Goal: Task Accomplishment & Management: Manage account settings

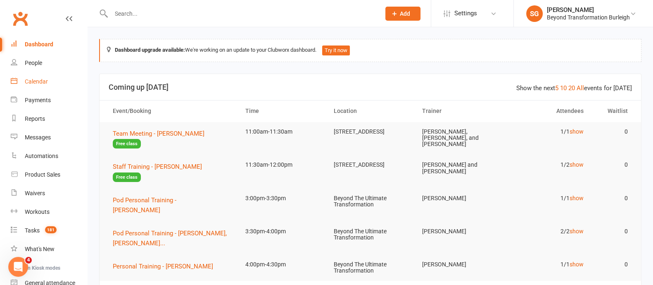
click at [41, 83] on div "Calendar" at bounding box center [36, 81] width 23 height 7
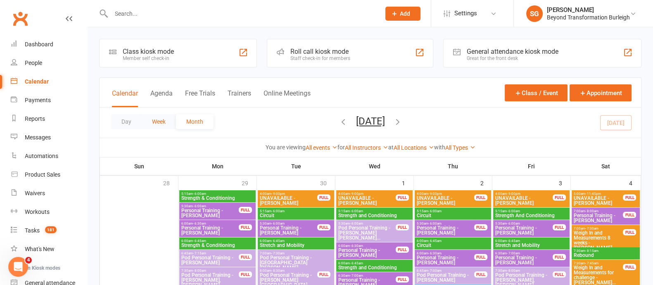
click at [158, 121] on button "Week" at bounding box center [159, 121] width 34 height 15
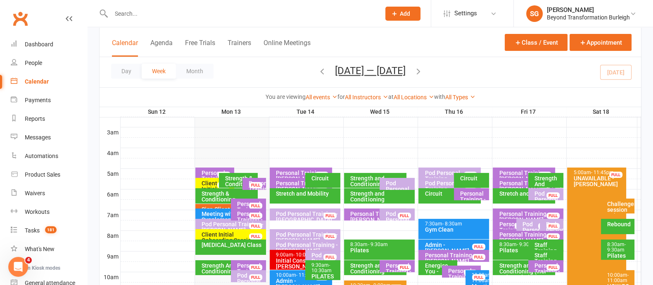
scroll to position [155, 0]
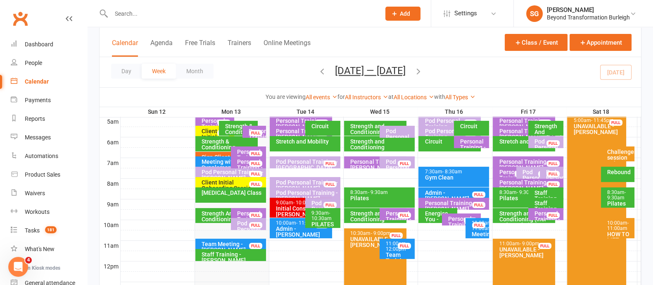
click at [240, 220] on div "Pod Personal Training - [PERSON_NAME], [PERSON_NAME]..." at bounding box center [251, 234] width 28 height 29
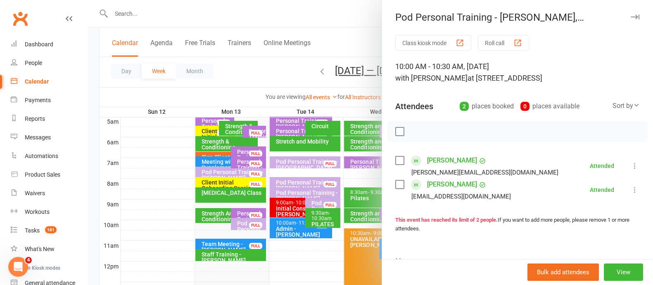
click at [631, 189] on icon at bounding box center [635, 190] width 8 height 8
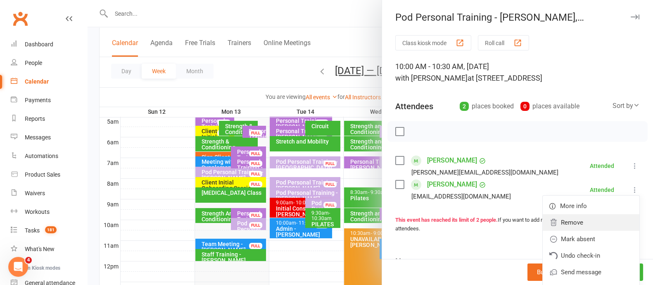
click at [568, 217] on link "Remove" at bounding box center [591, 222] width 97 height 17
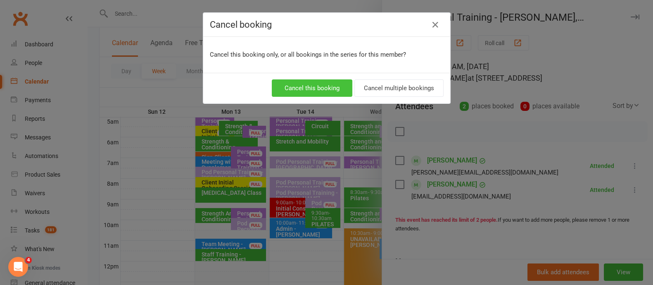
click at [335, 92] on button "Cancel this booking" at bounding box center [312, 87] width 81 height 17
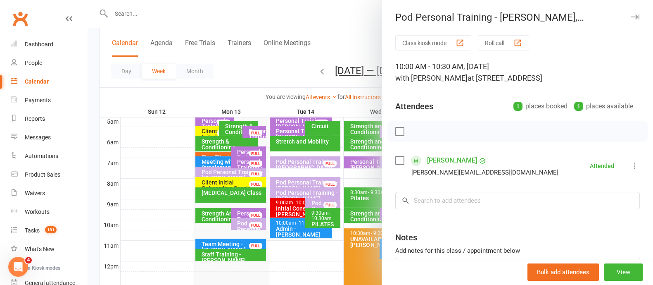
click at [630, 12] on button "button" at bounding box center [635, 17] width 10 height 10
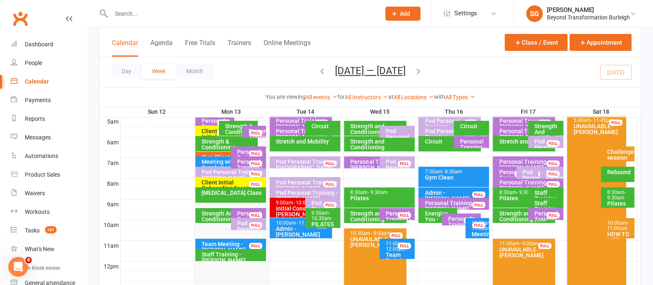
click at [631, 164] on div at bounding box center [381, 163] width 521 height 10
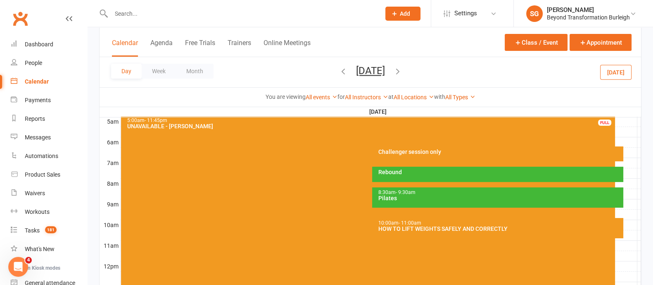
click at [630, 160] on div at bounding box center [381, 163] width 521 height 10
click at [624, 147] on button "Add Appointment" at bounding box center [628, 146] width 36 height 20
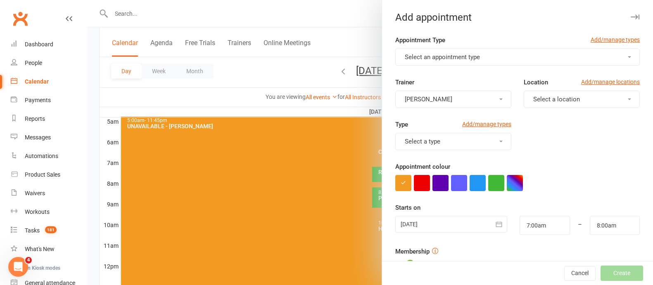
click at [562, 65] on button "Select an appointment type" at bounding box center [518, 56] width 245 height 17
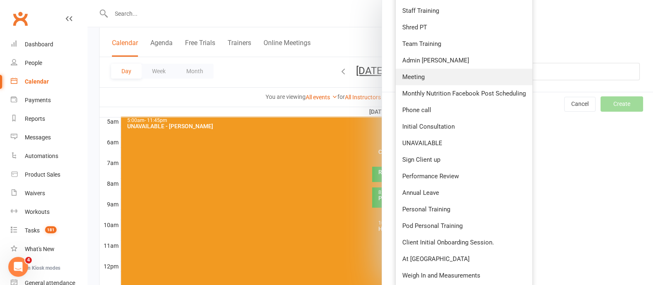
scroll to position [315, 0]
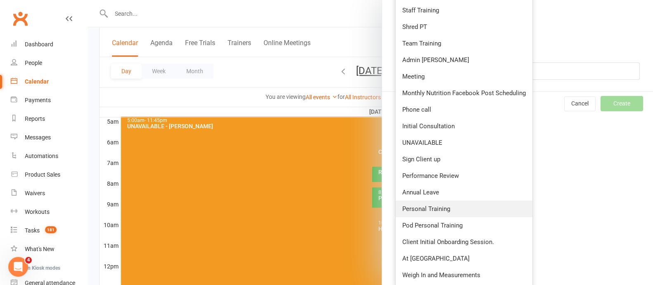
click at [424, 205] on span "Personal Training" at bounding box center [427, 208] width 48 height 7
type input "7:30am"
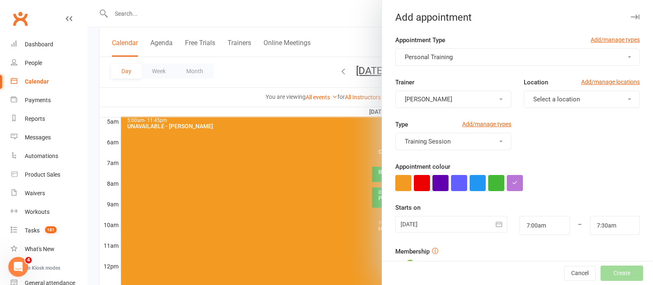
click at [460, 62] on button "Personal Training" at bounding box center [518, 56] width 245 height 17
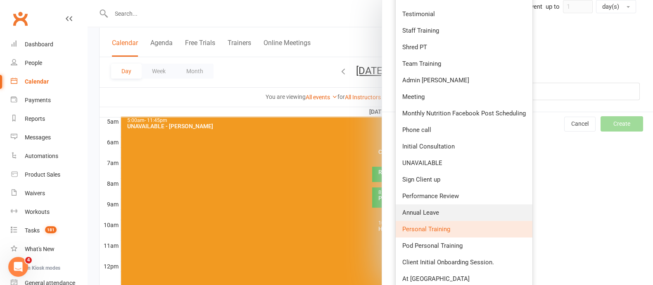
scroll to position [310, 0]
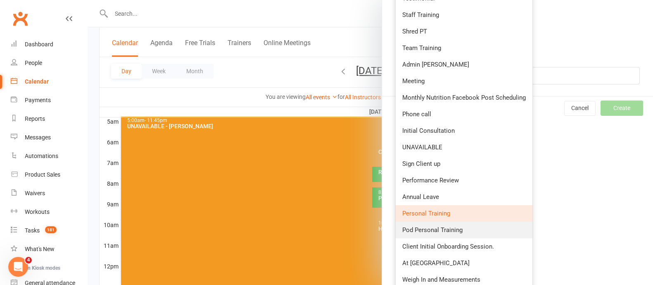
click at [439, 231] on span "Pod Personal Training" at bounding box center [433, 229] width 60 height 7
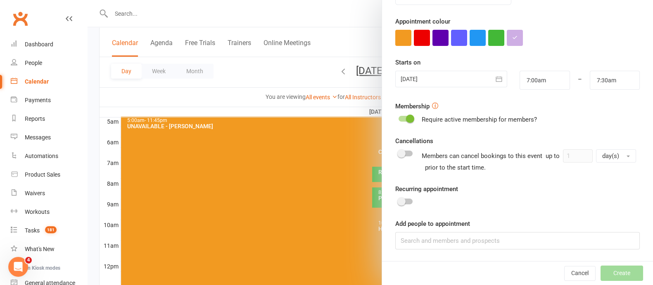
scroll to position [0, 0]
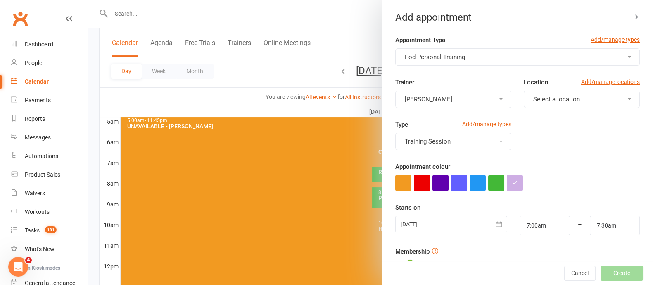
click at [444, 99] on button "[PERSON_NAME]" at bounding box center [454, 99] width 116 height 17
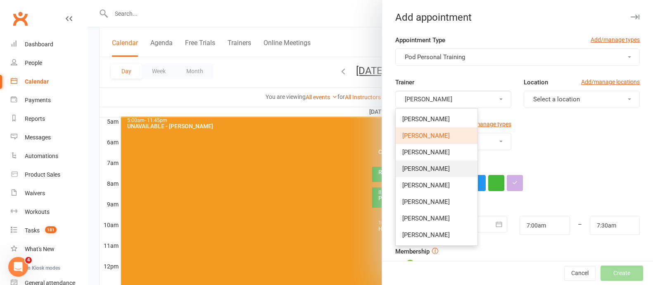
drag, startPoint x: 430, startPoint y: 175, endPoint x: 501, endPoint y: 129, distance: 85.0
click at [430, 175] on link "[PERSON_NAME]" at bounding box center [437, 168] width 82 height 17
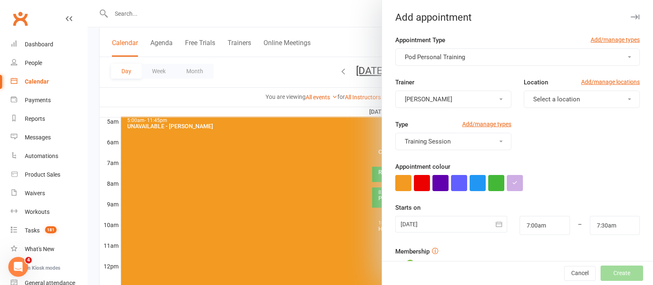
click at [560, 104] on button "Select a location" at bounding box center [582, 99] width 116 height 17
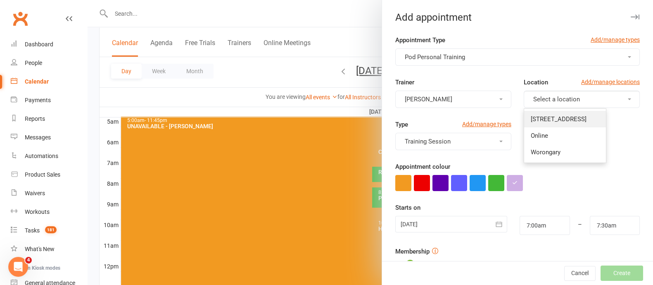
click at [560, 116] on span "[STREET_ADDRESS]" at bounding box center [559, 118] width 56 height 7
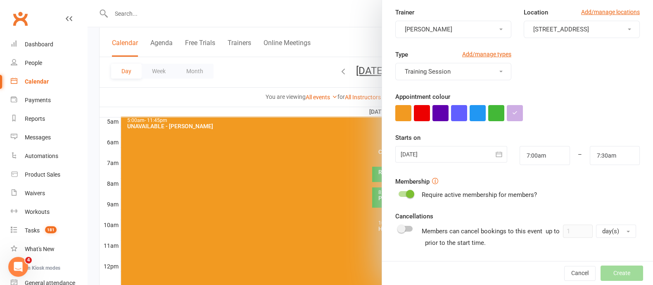
scroll to position [103, 0]
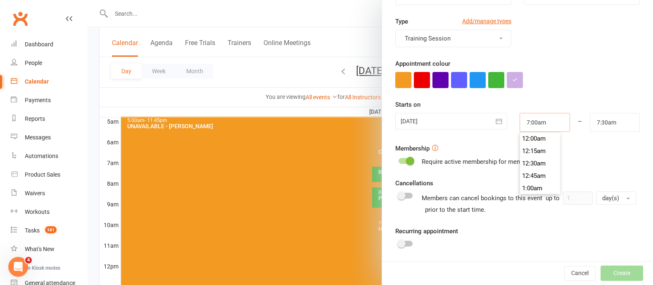
click at [527, 119] on input "7:00am" at bounding box center [545, 122] width 50 height 19
type input "7:15am"
click at [520, 160] on li "7:15am" at bounding box center [540, 163] width 40 height 12
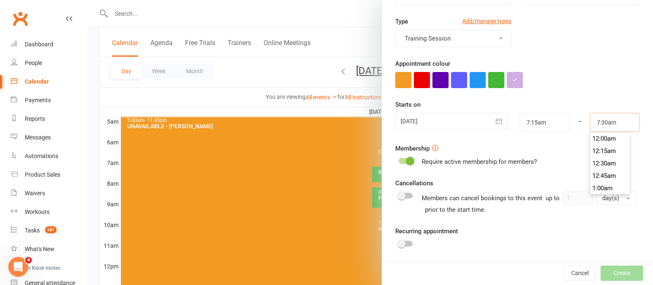
click at [590, 121] on input "7:30am" at bounding box center [615, 122] width 50 height 19
type input "7:45am"
click at [591, 157] on li "7:45am" at bounding box center [611, 163] width 40 height 12
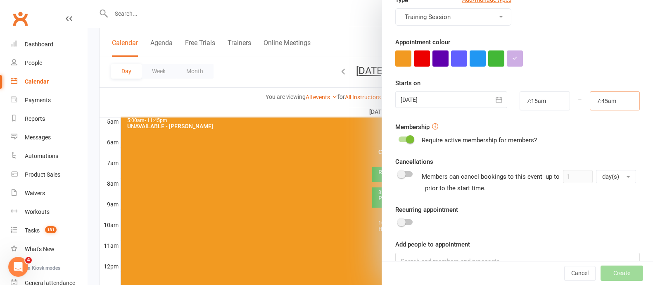
scroll to position [144, 0]
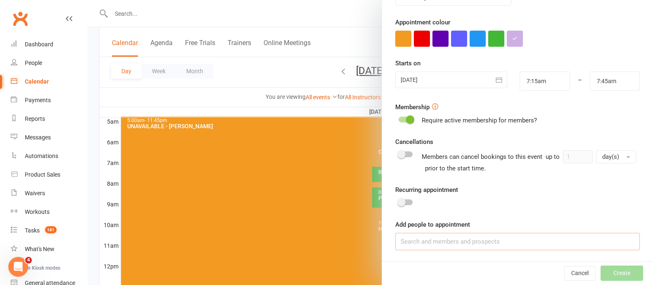
click at [430, 240] on input at bounding box center [518, 241] width 245 height 17
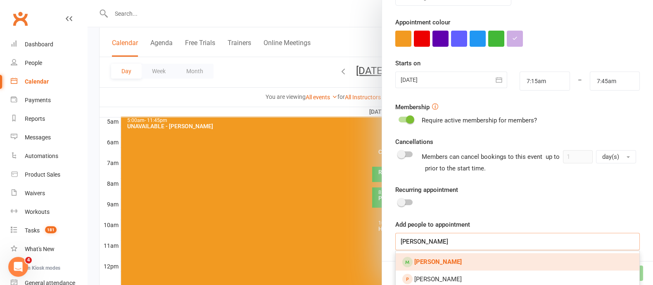
type input "[PERSON_NAME]"
click at [451, 261] on link "[PERSON_NAME]" at bounding box center [518, 261] width 244 height 17
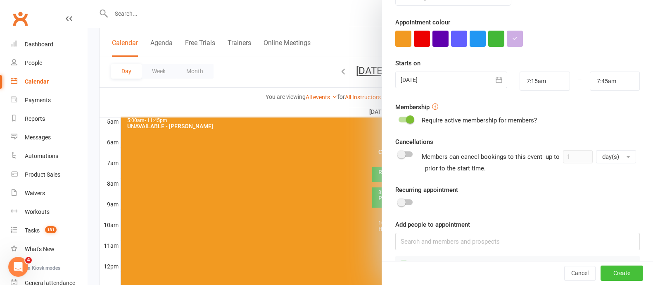
click at [601, 275] on button "Create" at bounding box center [622, 273] width 43 height 15
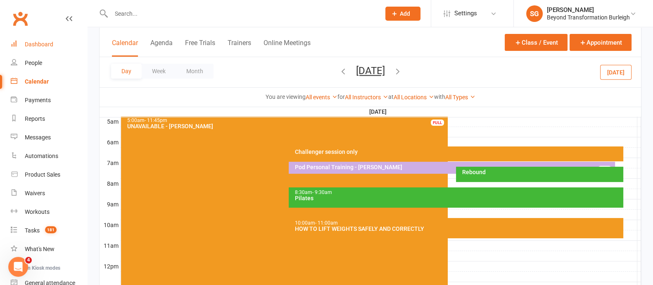
click at [38, 51] on link "Dashboard" at bounding box center [49, 44] width 76 height 19
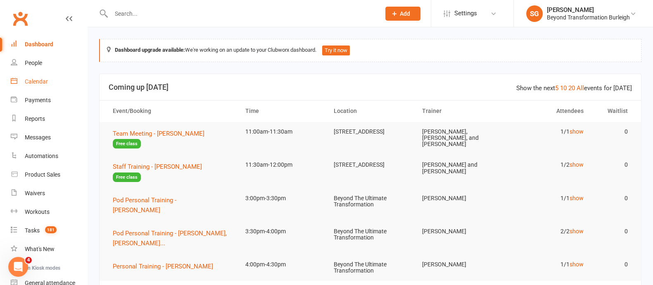
click at [42, 77] on link "Calendar" at bounding box center [49, 81] width 76 height 19
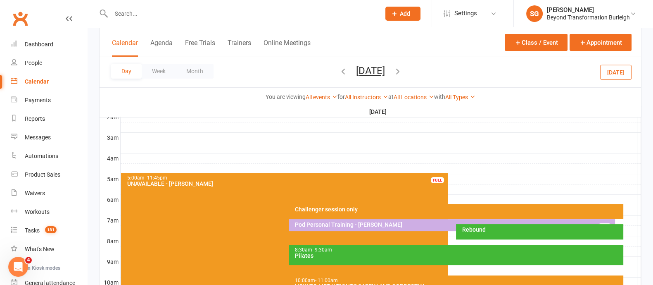
scroll to position [103, 0]
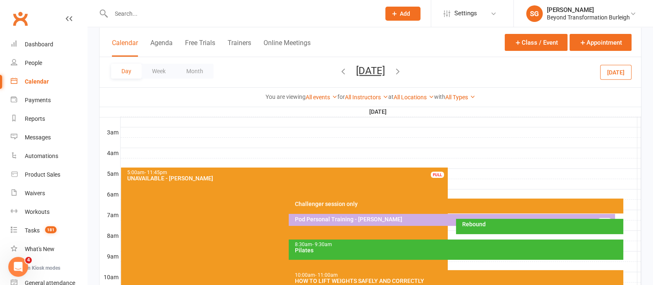
click at [163, 62] on div "Day Week Month [DATE] [DATE] Sun Mon Tue Wed Thu Fri Sat 28 29 30 01 02 03 04 0…" at bounding box center [371, 72] width 542 height 30
click at [163, 67] on button "Week" at bounding box center [159, 71] width 34 height 15
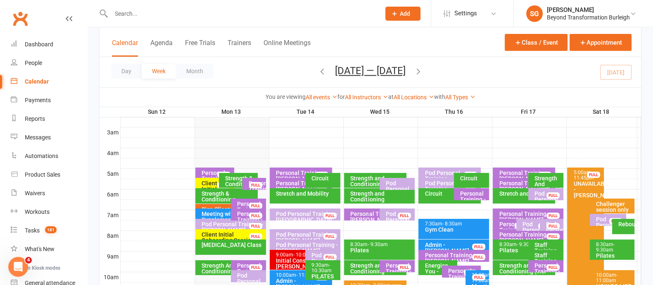
click at [318, 71] on icon "button" at bounding box center [322, 71] width 9 height 9
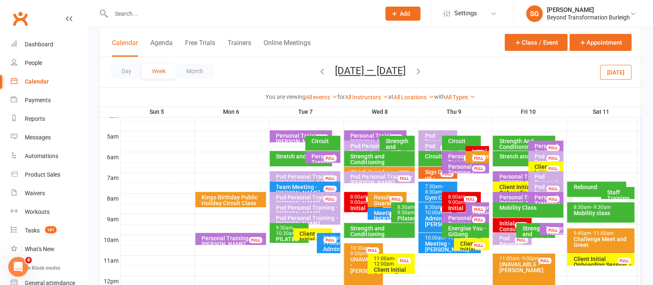
scroll to position [155, 0]
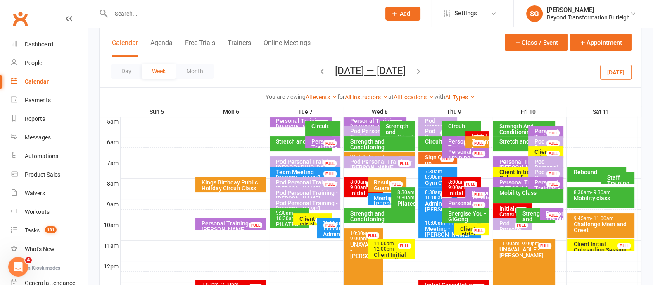
click at [297, 203] on div "Pod Personal Training - [PERSON_NAME]" at bounding box center [307, 206] width 63 height 12
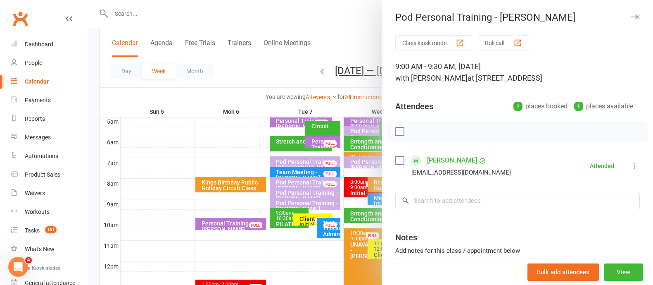
click at [630, 13] on button "button" at bounding box center [635, 17] width 10 height 10
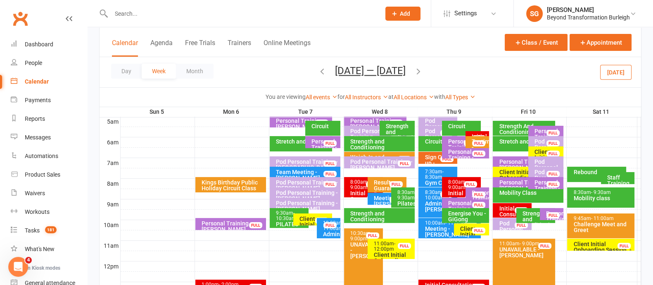
click at [418, 70] on icon "button" at bounding box center [418, 71] width 9 height 9
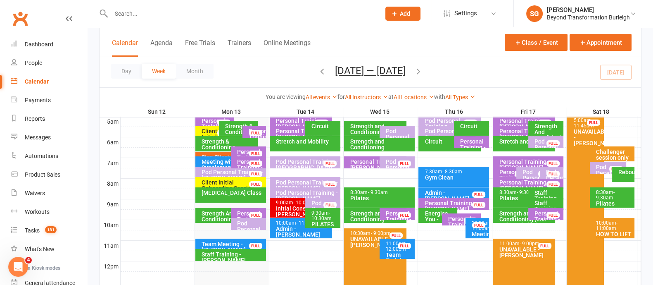
click at [242, 227] on div "Pod Personal Training - [PERSON_NAME], [PERSON_NAME]..." at bounding box center [251, 234] width 28 height 29
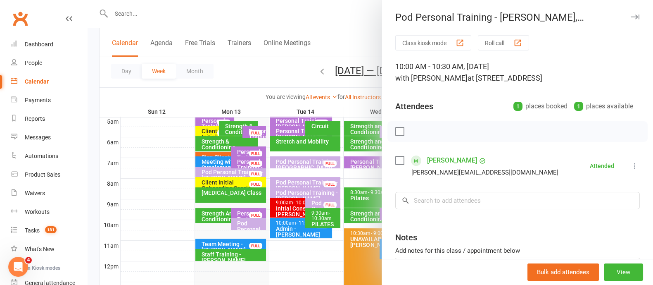
click at [615, 23] on div "Pod Personal Training - [PERSON_NAME], [PERSON_NAME]..." at bounding box center [517, 18] width 271 height 12
click at [631, 15] on icon "button" at bounding box center [635, 16] width 9 height 5
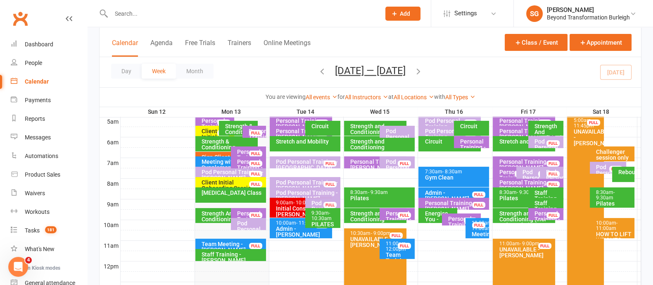
click at [241, 210] on div "Personal Training - [PERSON_NAME]" at bounding box center [251, 218] width 28 height 17
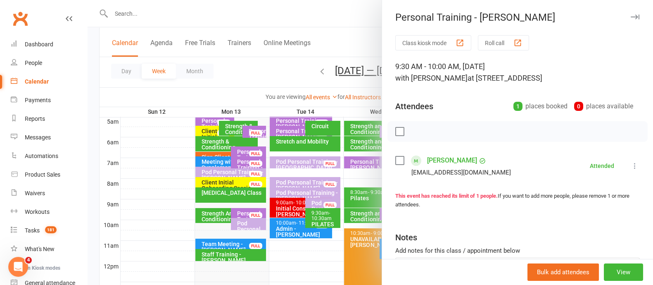
click at [631, 15] on icon "button" at bounding box center [635, 16] width 9 height 5
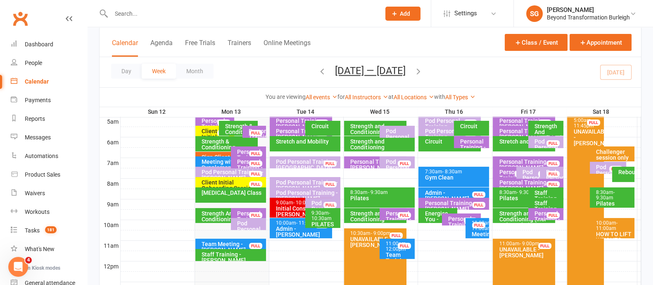
click at [601, 168] on div "Pod Personal Training - [PERSON_NAME]" at bounding box center [610, 175] width 29 height 23
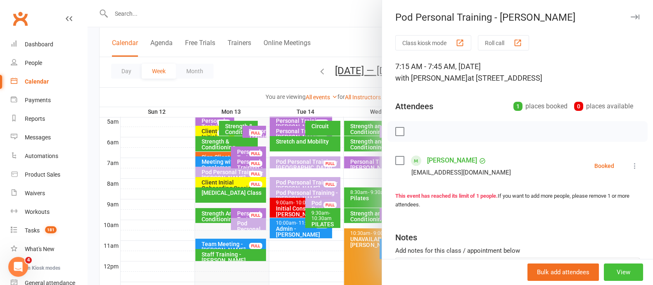
click at [608, 270] on button "View" at bounding box center [623, 271] width 39 height 17
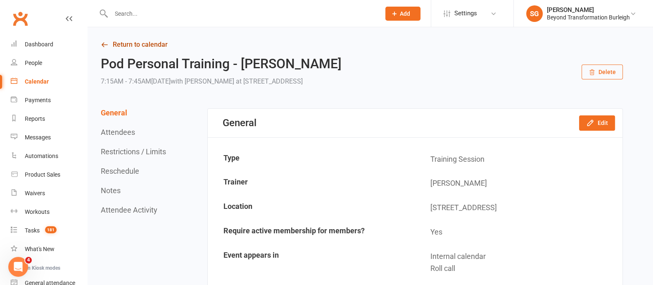
click at [153, 42] on link "Return to calendar" at bounding box center [362, 45] width 522 height 12
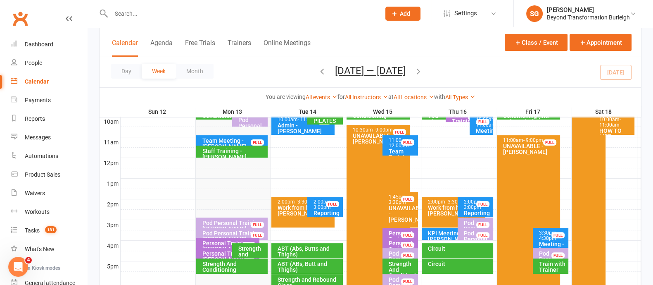
scroll to position [206, 0]
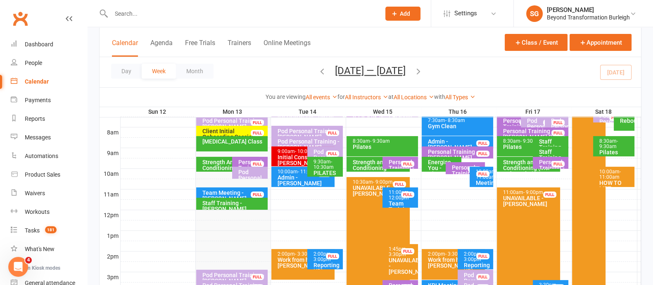
click at [252, 169] on div "Pod Personal Training - [PERSON_NAME], [PERSON_NAME]..." at bounding box center [252, 183] width 28 height 29
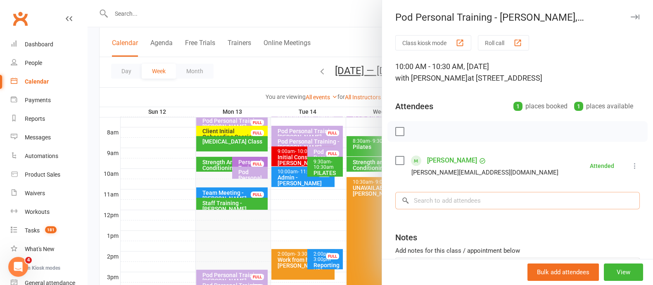
click at [434, 194] on input "search" at bounding box center [518, 200] width 245 height 17
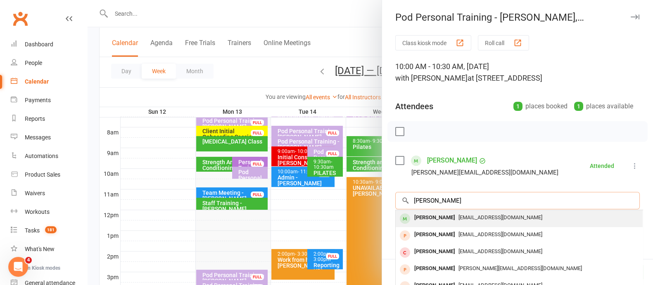
type input "[PERSON_NAME]"
click at [437, 219] on div "[PERSON_NAME]" at bounding box center [435, 218] width 48 height 12
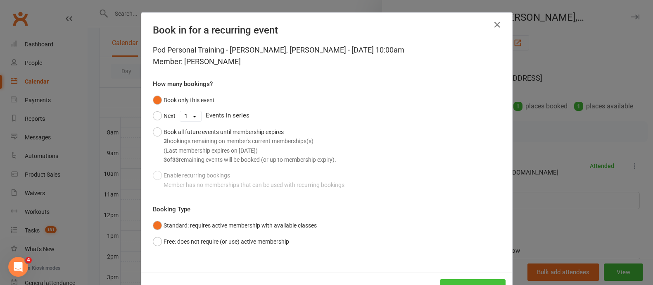
click at [471, 281] on button "Book attendee" at bounding box center [473, 287] width 66 height 17
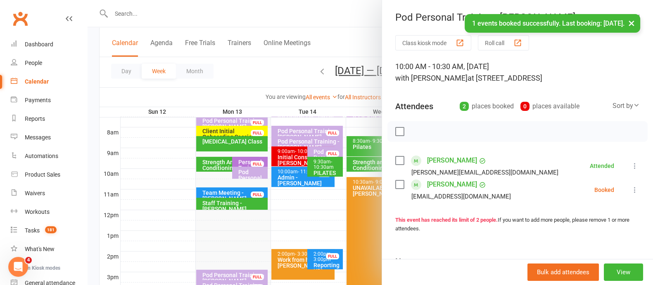
click at [631, 187] on icon at bounding box center [635, 190] width 8 height 8
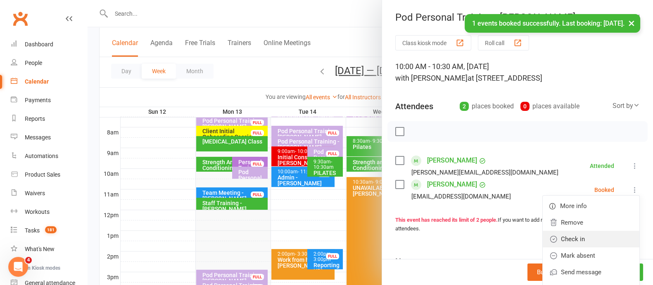
click at [572, 234] on link "Check in" at bounding box center [591, 239] width 97 height 17
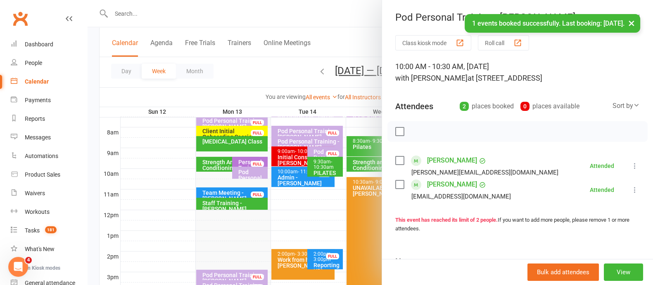
click at [632, 21] on button "×" at bounding box center [632, 23] width 15 height 18
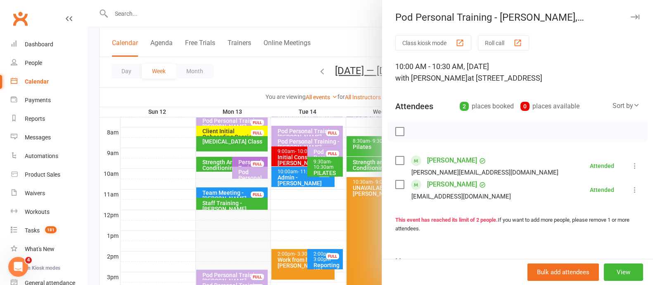
click at [631, 15] on icon "button" at bounding box center [635, 16] width 9 height 5
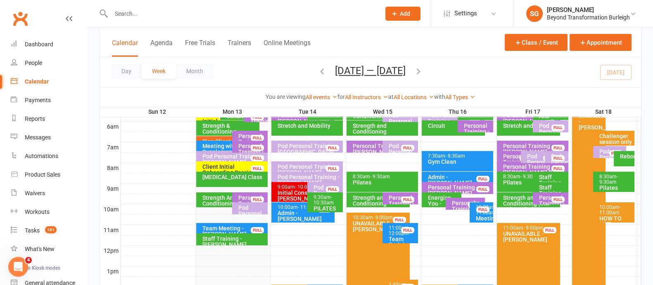
scroll to position [155, 0]
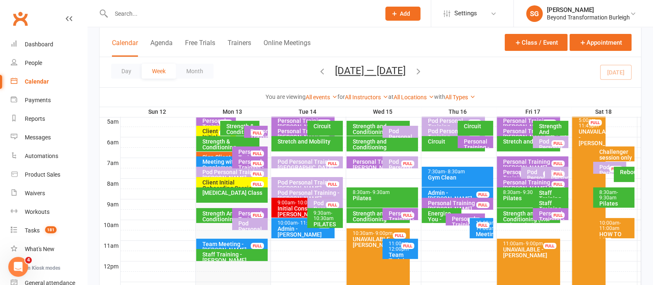
click at [608, 165] on div "Pod Personal Training - [PERSON_NAME]" at bounding box center [612, 178] width 26 height 29
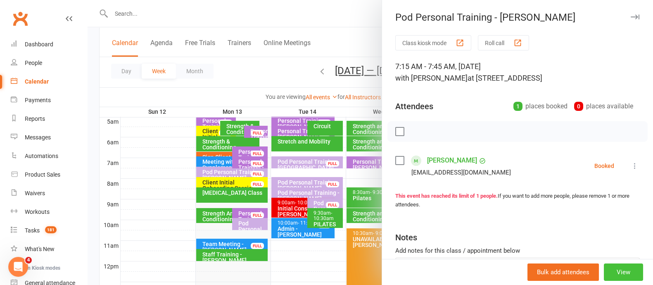
click at [618, 268] on button "View" at bounding box center [623, 271] width 39 height 17
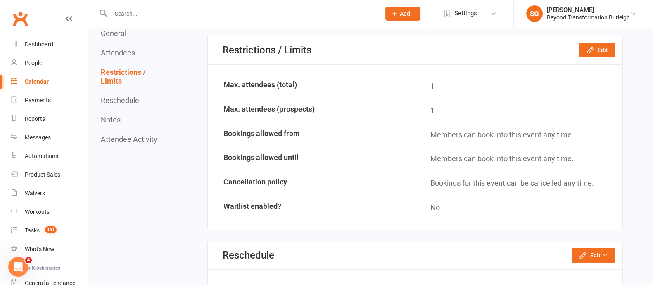
scroll to position [465, 0]
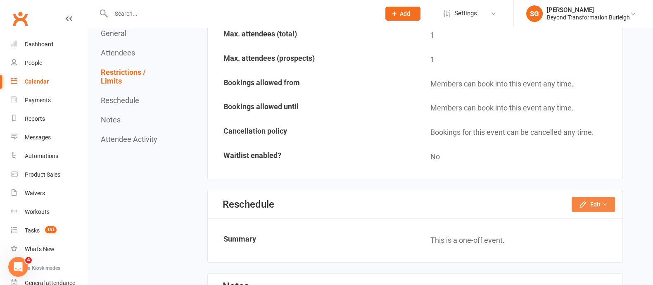
click at [587, 204] on icon "button" at bounding box center [583, 204] width 8 height 8
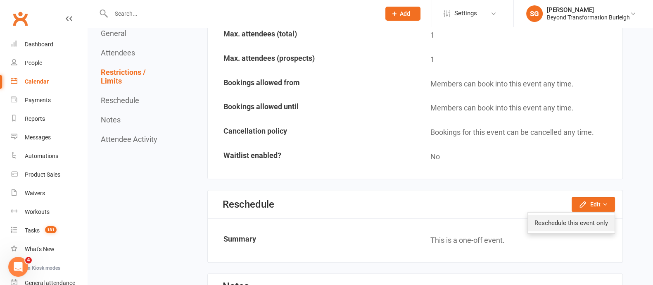
click at [550, 216] on link "Reschedule this event only" at bounding box center [571, 223] width 87 height 17
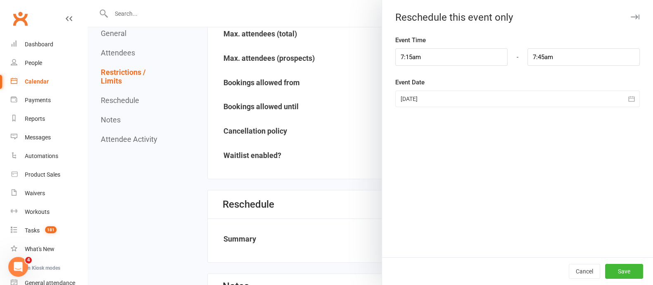
click at [628, 95] on icon "button" at bounding box center [632, 99] width 8 height 8
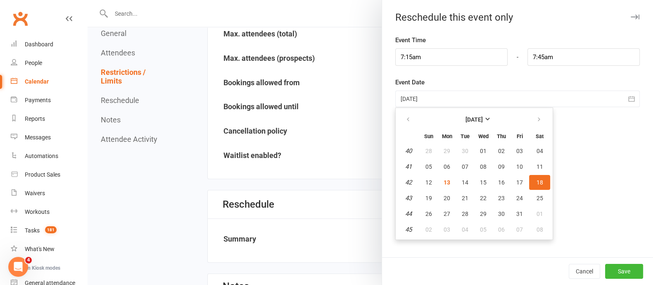
click at [317, 108] on div at bounding box center [371, 142] width 566 height 285
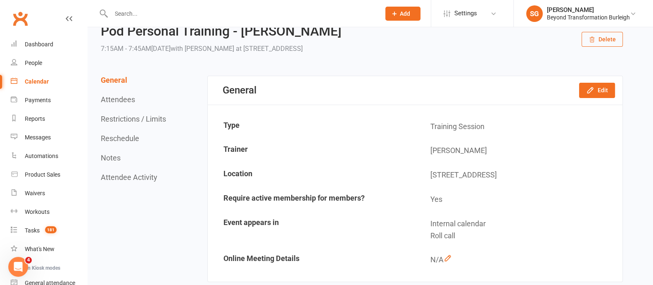
scroll to position [0, 0]
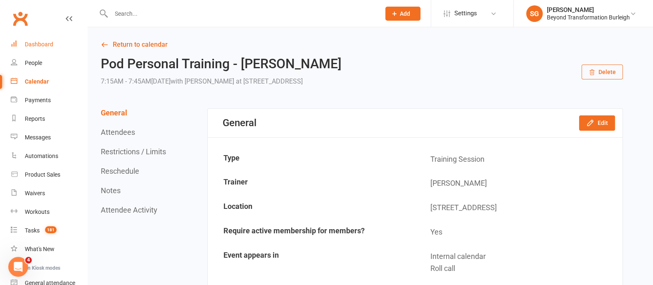
click at [39, 39] on link "Dashboard" at bounding box center [49, 44] width 76 height 19
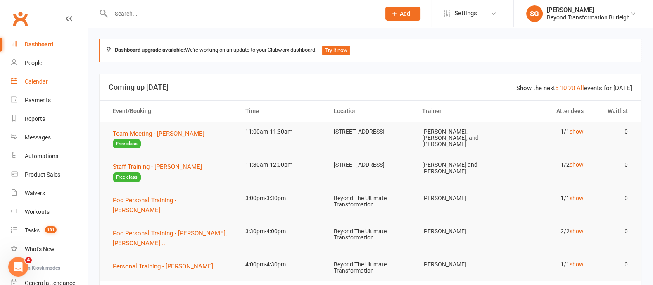
click at [44, 72] on link "Calendar" at bounding box center [49, 81] width 76 height 19
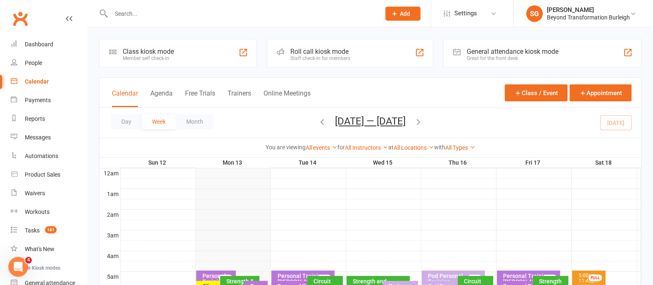
click at [423, 120] on icon "button" at bounding box center [418, 121] width 9 height 9
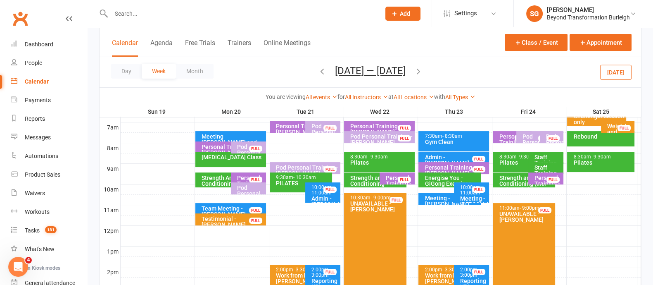
scroll to position [206, 0]
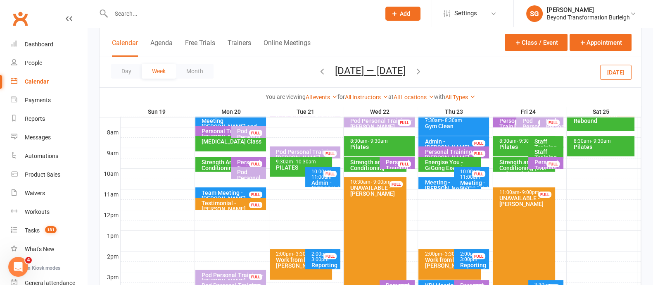
click at [246, 173] on div "Pod Personal Training - [PERSON_NAME]" at bounding box center [251, 180] width 28 height 23
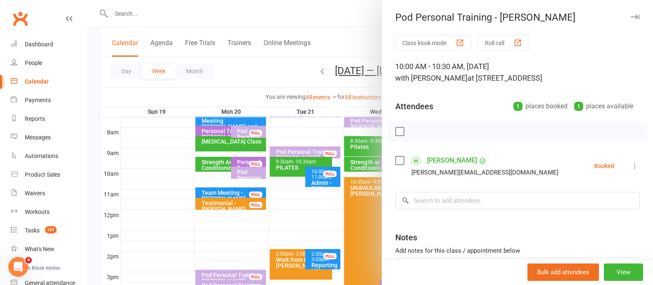
click at [630, 14] on button "button" at bounding box center [635, 17] width 10 height 10
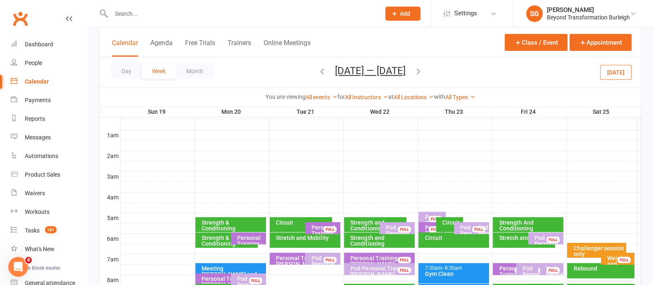
scroll to position [103, 0]
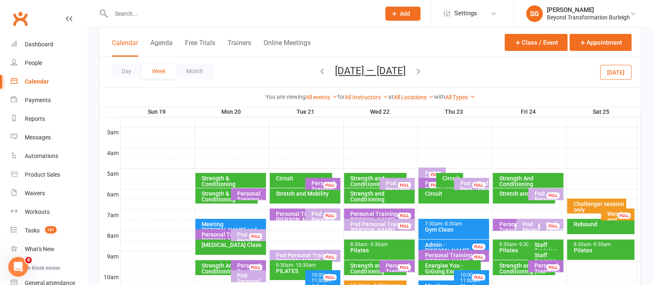
click at [613, 216] on div "Weigh In and Measurements - [PERSON_NAME]" at bounding box center [620, 225] width 26 height 29
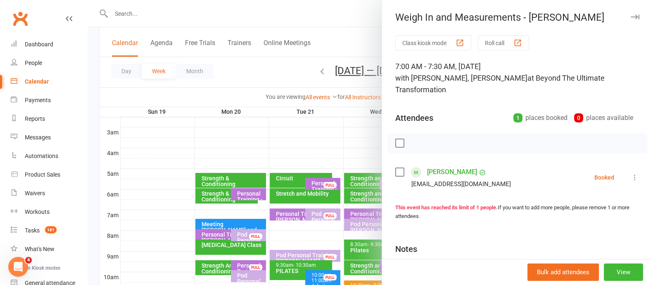
click at [631, 17] on icon "button" at bounding box center [635, 16] width 9 height 5
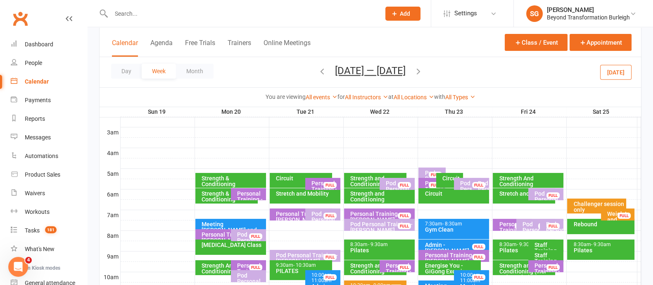
drag, startPoint x: 318, startPoint y: 75, endPoint x: 404, endPoint y: 136, distance: 105.3
click at [320, 76] on button "button" at bounding box center [322, 72] width 9 height 14
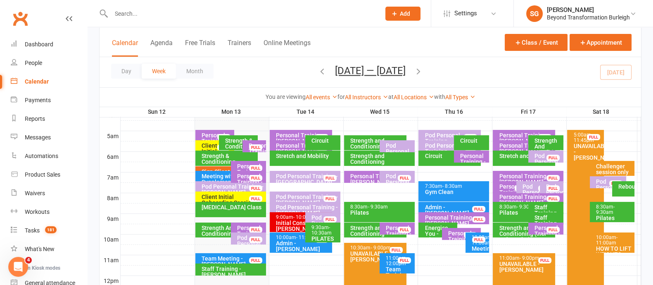
scroll to position [155, 0]
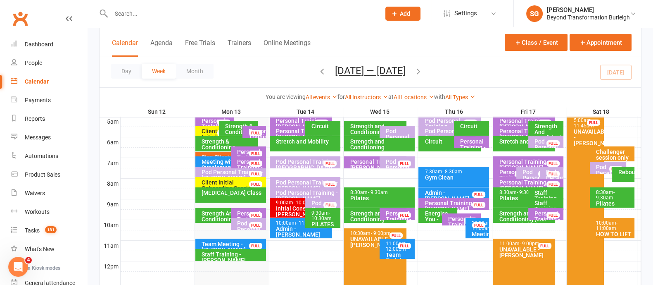
click at [601, 168] on div "Pod Personal Training - [PERSON_NAME]" at bounding box center [610, 175] width 29 height 23
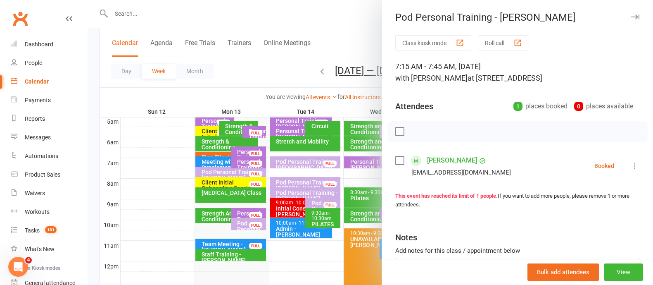
click at [631, 19] on icon "button" at bounding box center [635, 16] width 9 height 5
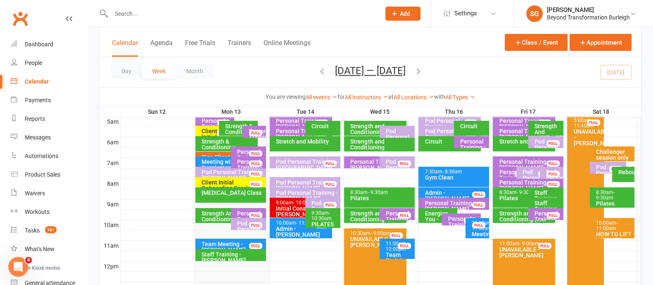
click at [601, 169] on div "Pod Personal Training - [PERSON_NAME]" at bounding box center [610, 175] width 29 height 23
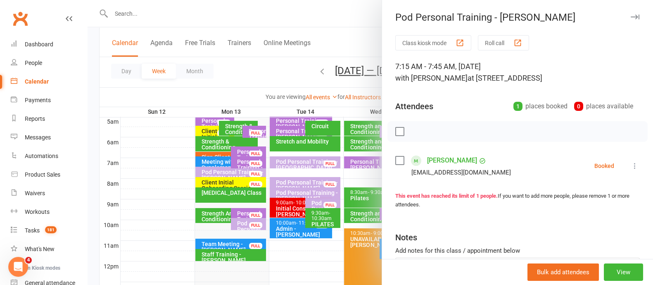
click at [631, 16] on icon "button" at bounding box center [635, 16] width 9 height 5
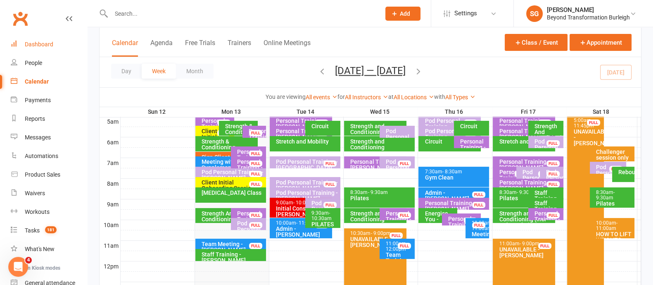
click at [60, 46] on link "Dashboard" at bounding box center [49, 44] width 76 height 19
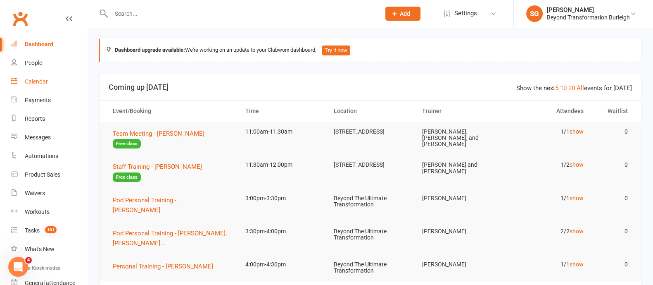
click at [48, 81] on link "Calendar" at bounding box center [49, 81] width 76 height 19
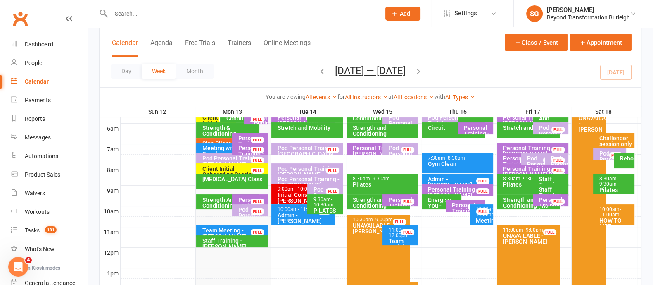
scroll to position [155, 0]
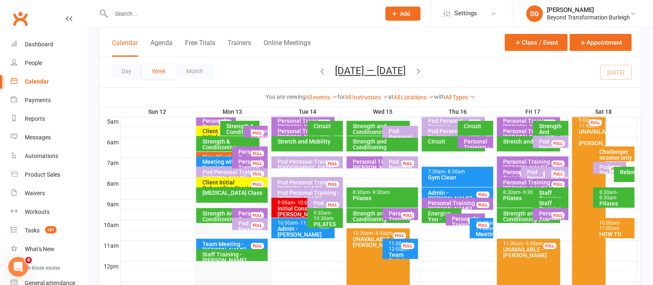
click at [232, 190] on div "[MEDICAL_DATA] Class" at bounding box center [234, 193] width 64 height 6
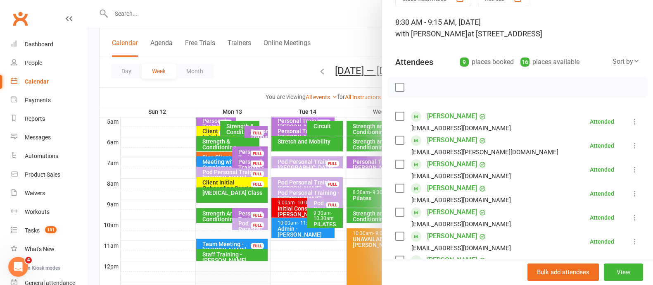
scroll to position [0, 0]
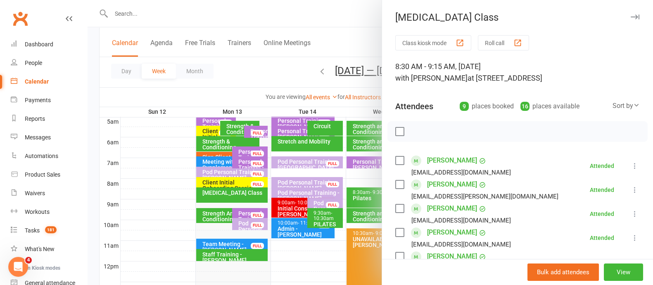
click at [631, 16] on icon "button" at bounding box center [635, 16] width 9 height 5
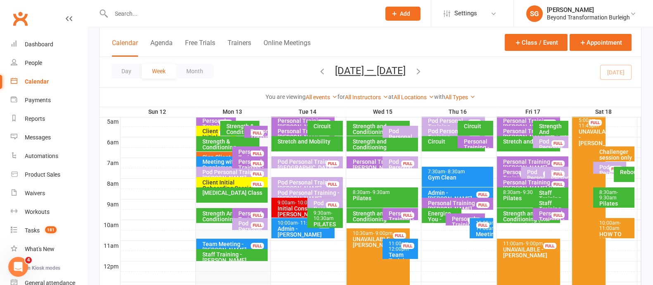
click at [363, 92] on div "You are viewing All events All events Empty events Full events Non-empty events…" at bounding box center [371, 96] width 542 height 19
click at [362, 97] on link "All Instructors" at bounding box center [366, 97] width 43 height 7
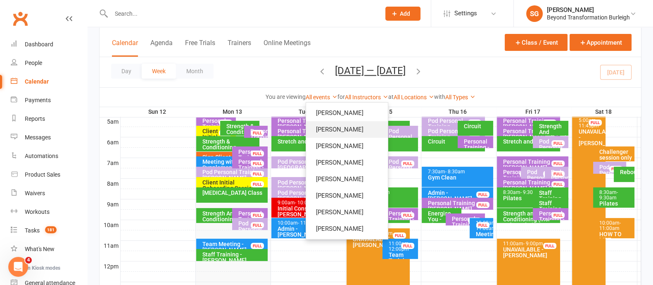
click at [343, 135] on link "[PERSON_NAME]" at bounding box center [347, 129] width 82 height 17
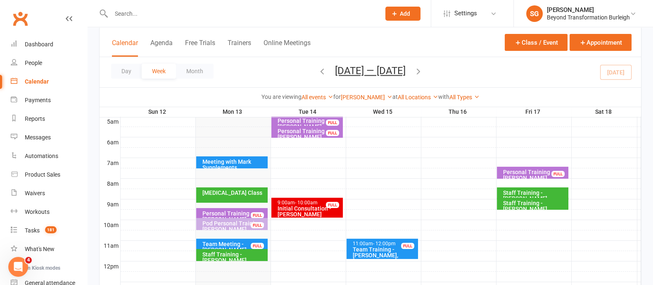
click at [223, 196] on div "[MEDICAL_DATA] Class" at bounding box center [234, 193] width 64 height 6
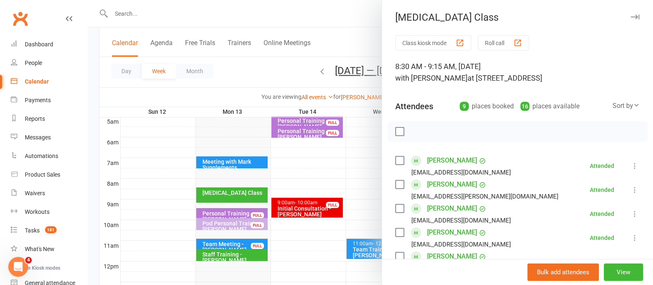
click at [631, 14] on icon "button" at bounding box center [635, 16] width 9 height 5
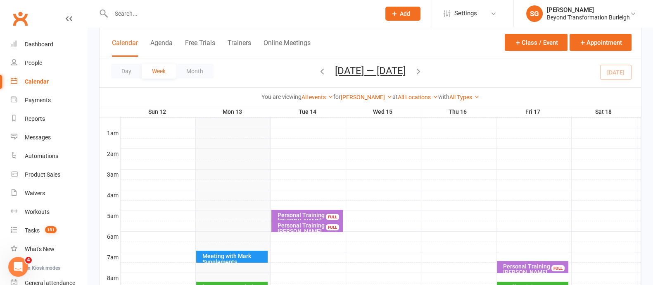
scroll to position [51, 0]
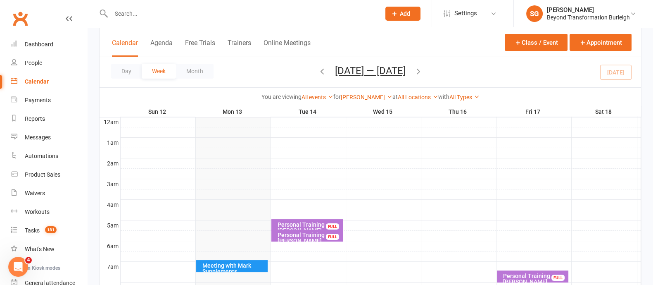
click at [312, 219] on div "Personal Training - [PERSON_NAME] FULL" at bounding box center [308, 225] width 72 height 12
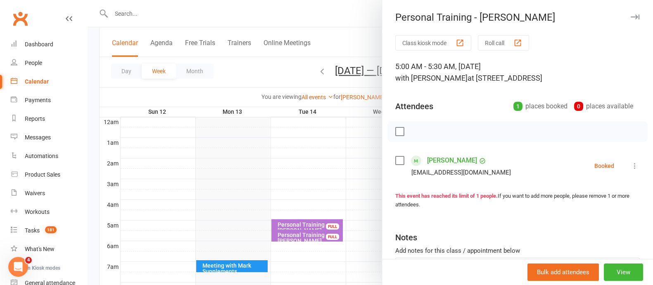
click at [631, 15] on icon "button" at bounding box center [635, 16] width 9 height 5
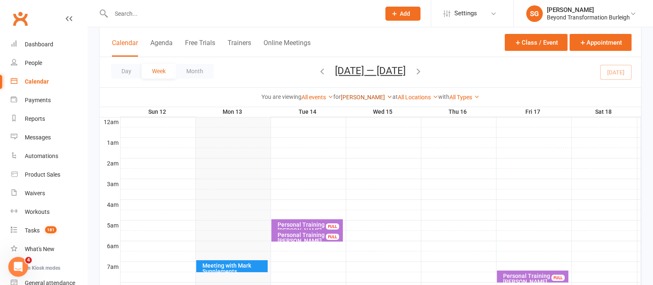
click at [368, 95] on link "[PERSON_NAME]" at bounding box center [367, 97] width 52 height 7
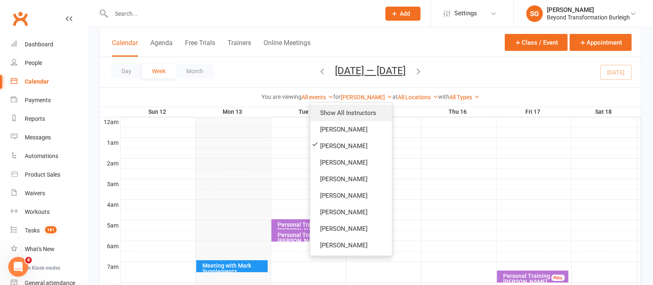
drag, startPoint x: 364, startPoint y: 112, endPoint x: 370, endPoint y: 121, distance: 11.6
click at [364, 112] on link "Show All Instructors" at bounding box center [351, 113] width 82 height 17
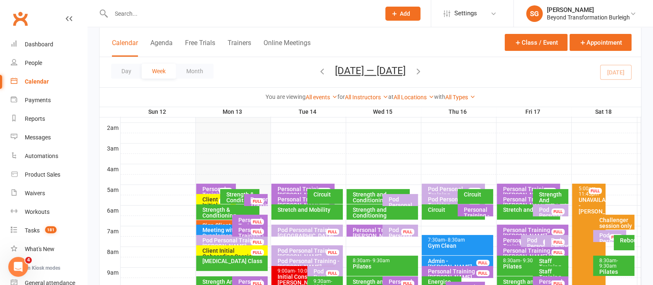
scroll to position [103, 0]
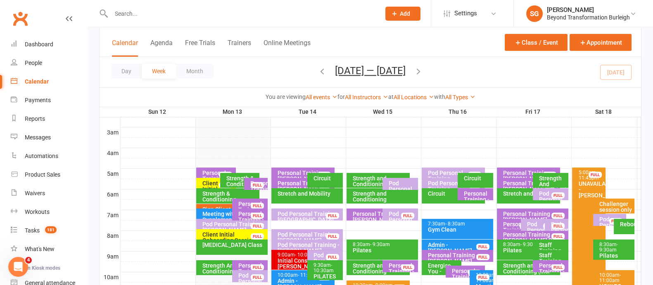
click at [302, 193] on div "Stretch and Mobility" at bounding box center [309, 194] width 64 height 6
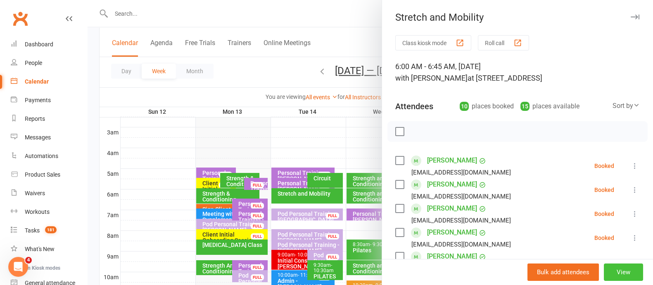
click at [604, 277] on button "View" at bounding box center [623, 271] width 39 height 17
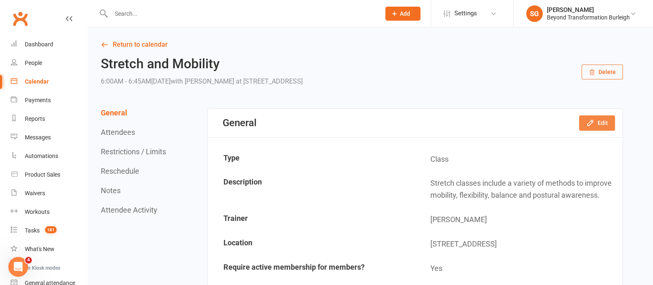
click at [606, 123] on button "Edit" at bounding box center [597, 122] width 36 height 15
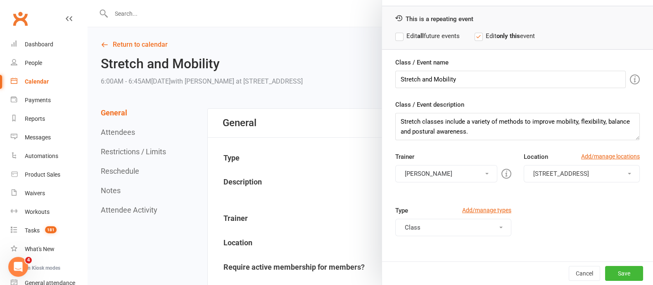
scroll to position [51, 0]
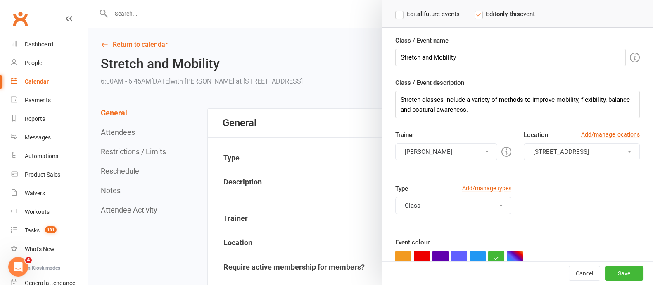
click at [432, 155] on button "[PERSON_NAME]" at bounding box center [447, 151] width 102 height 17
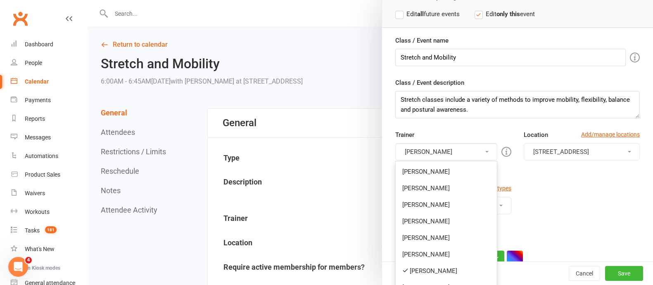
drag, startPoint x: 418, startPoint y: 267, endPoint x: 428, endPoint y: 192, distance: 75.5
click at [418, 267] on link "[PERSON_NAME]" at bounding box center [446, 270] width 101 height 17
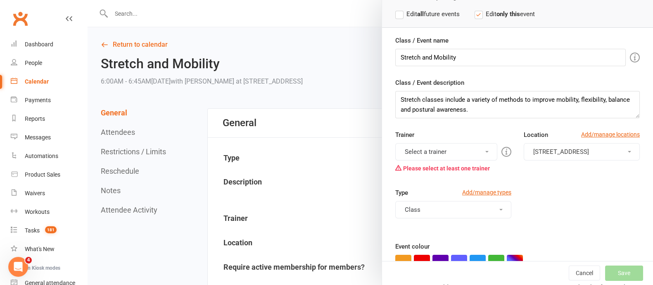
click at [445, 145] on button "Select a trainer" at bounding box center [447, 151] width 102 height 17
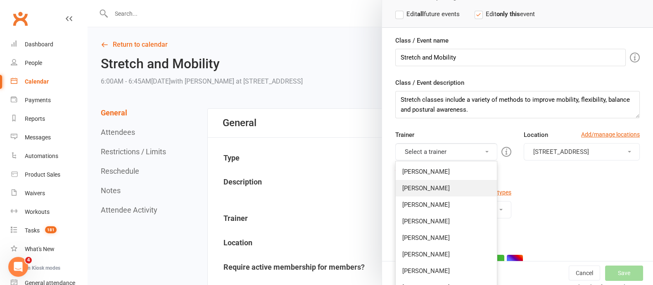
click at [437, 187] on link "[PERSON_NAME]" at bounding box center [446, 188] width 101 height 17
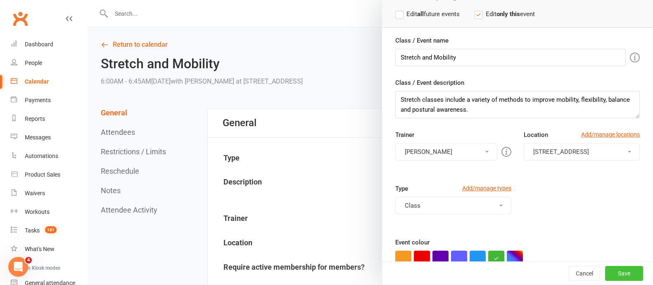
click at [606, 272] on button "Save" at bounding box center [625, 273] width 38 height 15
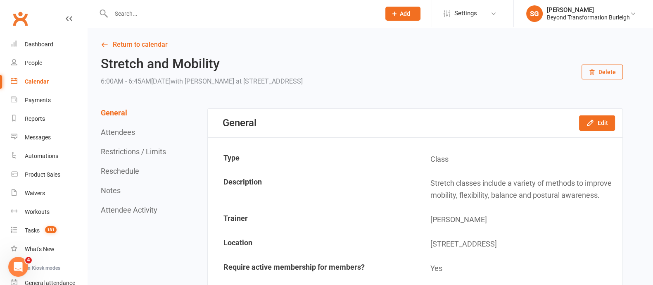
drag, startPoint x: 36, startPoint y: 80, endPoint x: 55, endPoint y: 81, distance: 18.6
click at [36, 80] on div "Calendar" at bounding box center [37, 81] width 24 height 7
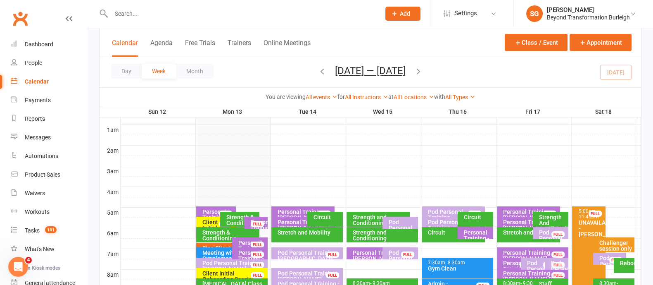
scroll to position [103, 0]
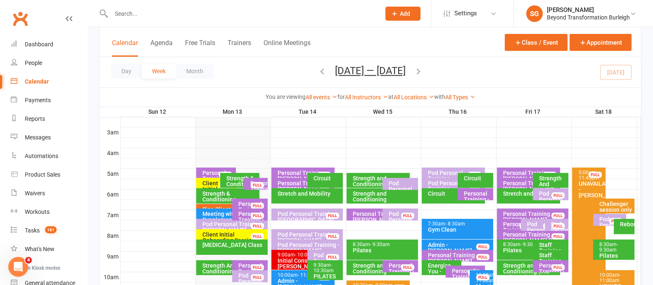
click at [303, 194] on div "Stretch and Mobility" at bounding box center [309, 194] width 64 height 6
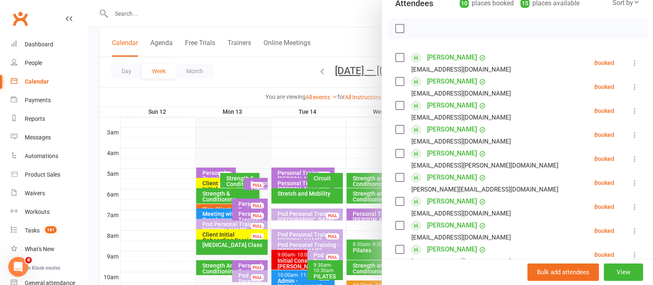
scroll to position [0, 0]
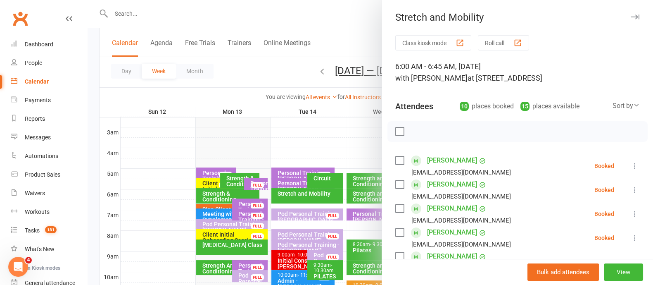
click at [631, 15] on icon "button" at bounding box center [635, 16] width 9 height 5
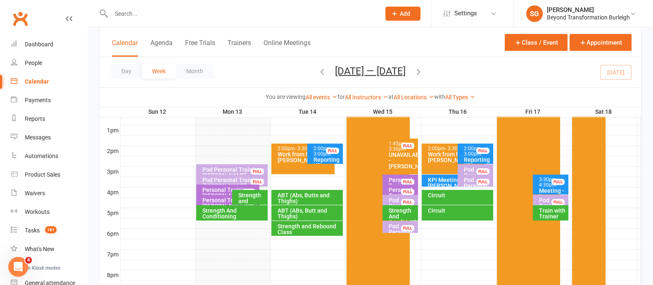
scroll to position [361, 0]
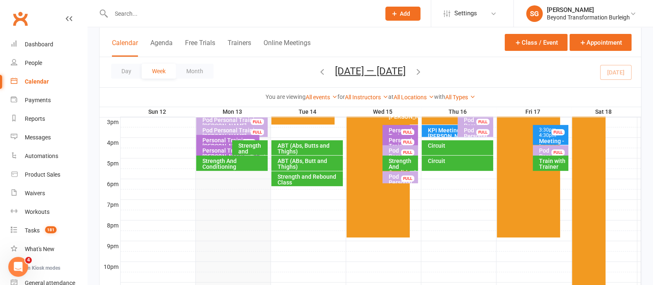
click at [252, 148] on div "Strength and Conditioning" at bounding box center [252, 151] width 28 height 17
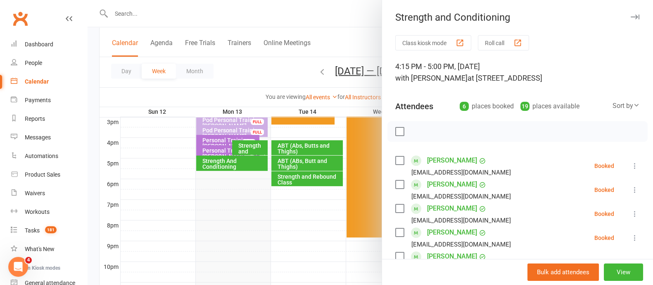
click at [631, 16] on icon "button" at bounding box center [635, 16] width 9 height 5
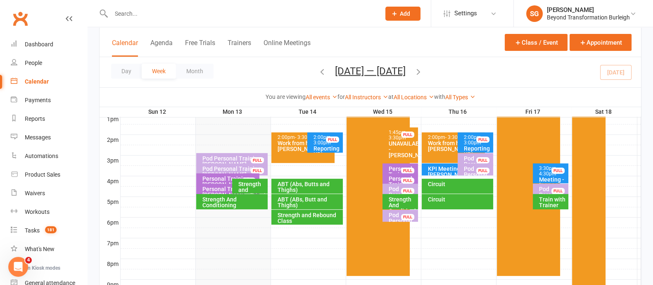
scroll to position [310, 0]
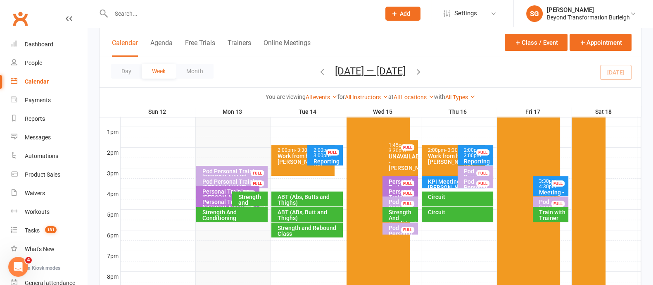
click at [217, 170] on div "Pod Personal Training - [PERSON_NAME]" at bounding box center [234, 174] width 64 height 12
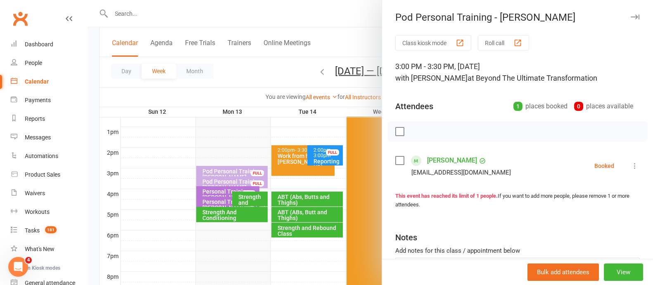
click at [630, 13] on button "button" at bounding box center [635, 17] width 10 height 10
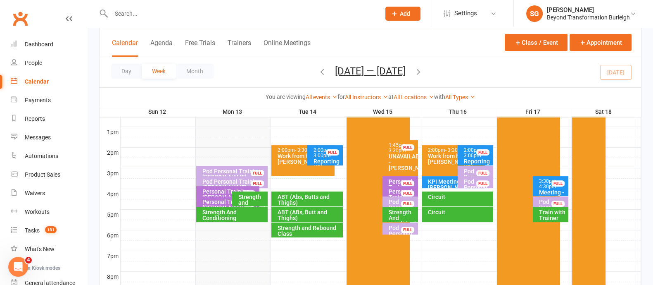
click at [215, 182] on div "Pod Personal Training - [PERSON_NAME], [PERSON_NAME]..." at bounding box center [234, 187] width 64 height 17
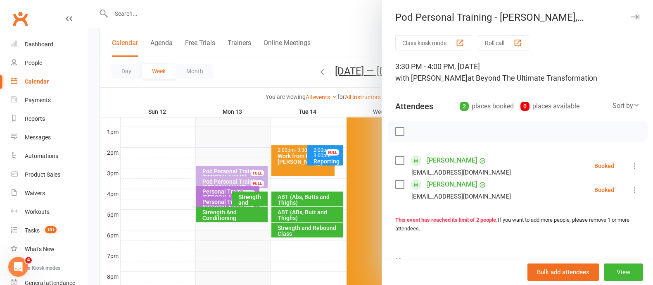
click at [631, 18] on icon "button" at bounding box center [635, 16] width 9 height 5
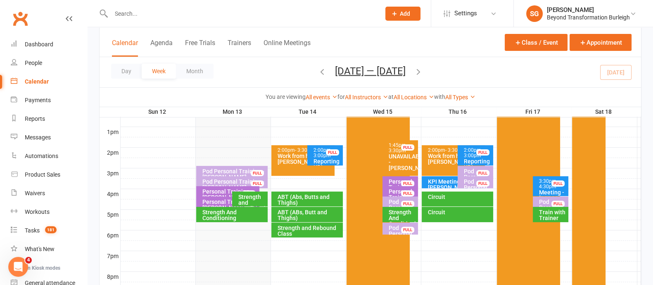
click at [215, 190] on div "Personal Training - [PERSON_NAME]" at bounding box center [230, 194] width 56 height 12
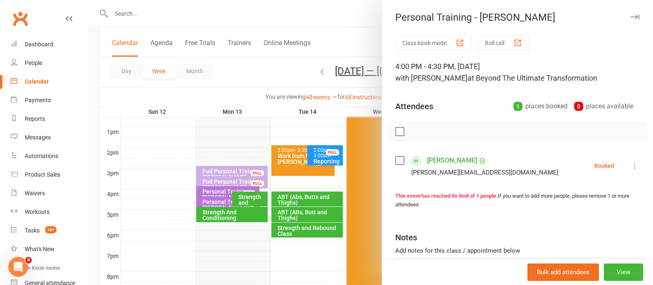
click at [631, 18] on icon "button" at bounding box center [635, 16] width 9 height 5
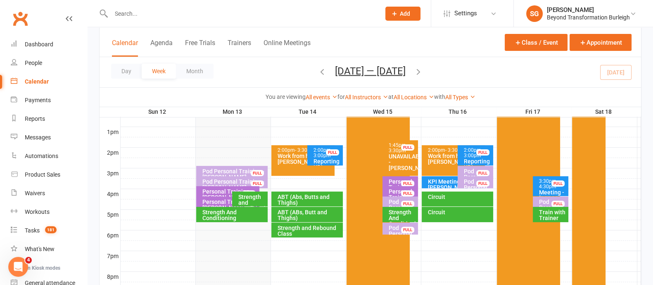
click at [215, 201] on div "Personal Training - [PERSON_NAME]" at bounding box center [230, 205] width 56 height 12
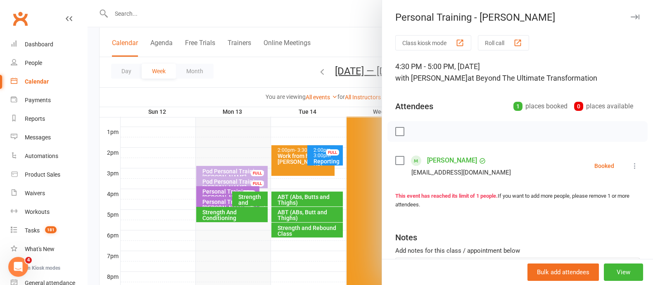
click at [631, 14] on icon "button" at bounding box center [635, 16] width 9 height 5
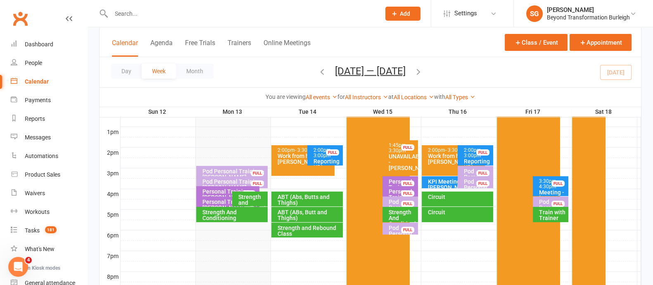
scroll to position [103, 0]
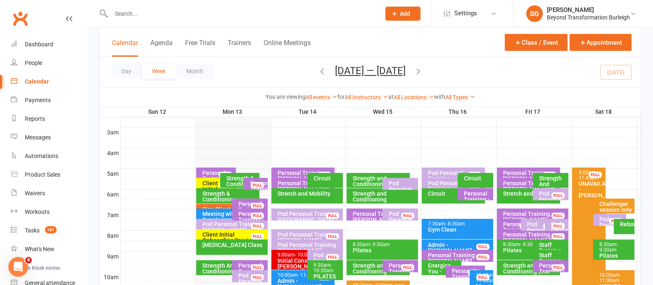
click at [317, 217] on div "Pod Personal Training - [GEOGRAPHIC_DATA][PERSON_NAME]" at bounding box center [309, 219] width 64 height 17
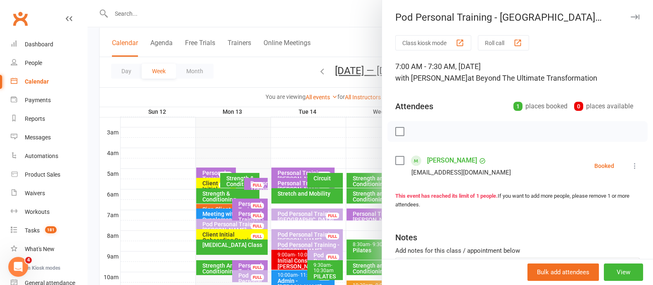
click at [630, 19] on button "button" at bounding box center [635, 17] width 10 height 10
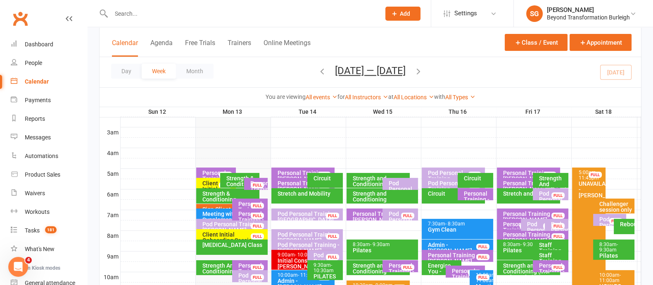
click at [211, 11] on input "text" at bounding box center [242, 14] width 266 height 12
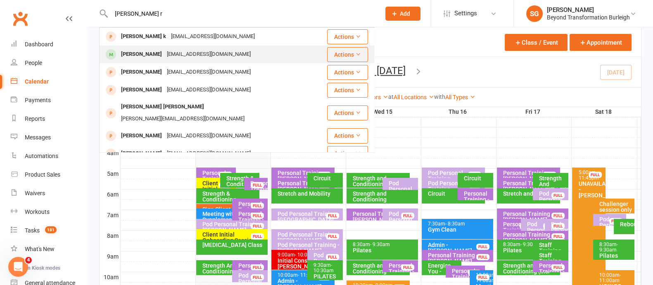
type input "[PERSON_NAME] r"
click at [161, 55] on div "[PERSON_NAME]" at bounding box center [142, 54] width 46 height 12
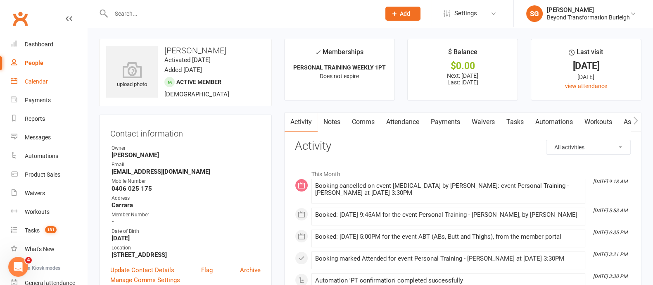
click at [38, 81] on div "Calendar" at bounding box center [36, 81] width 23 height 7
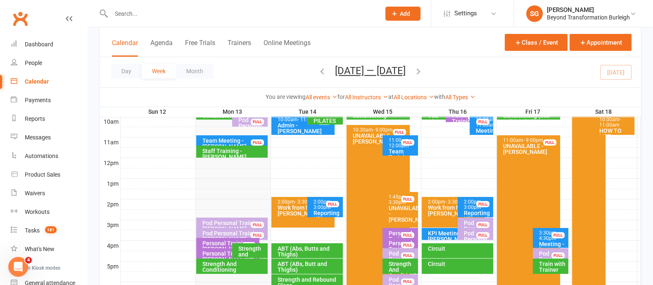
scroll to position [310, 0]
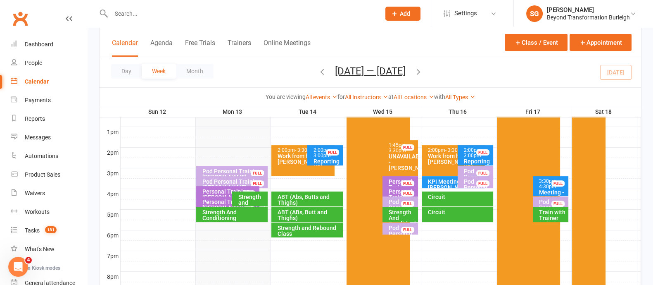
click at [222, 170] on div "Pod Personal Training - [PERSON_NAME]" at bounding box center [234, 174] width 64 height 12
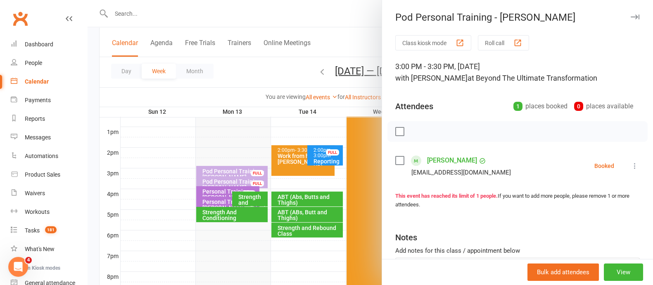
click at [630, 16] on button "button" at bounding box center [635, 17] width 10 height 10
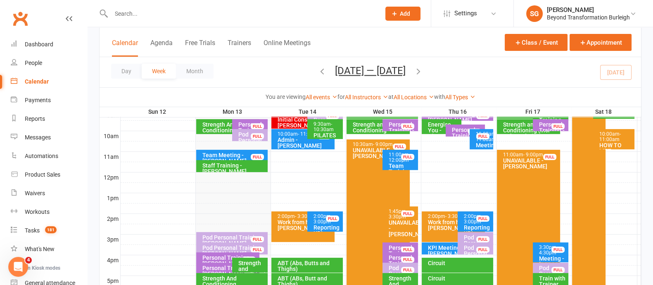
scroll to position [258, 0]
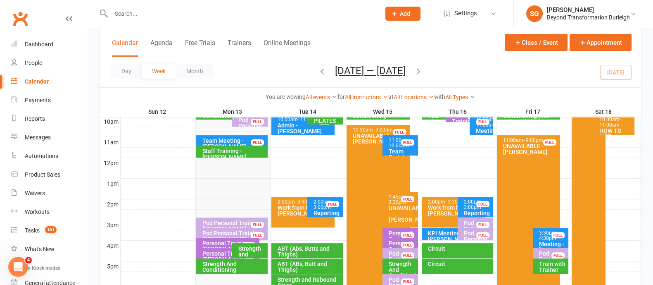
click at [423, 69] on icon "button" at bounding box center [418, 71] width 9 height 9
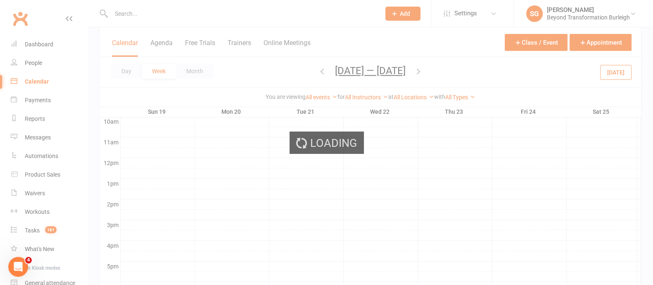
click at [418, 71] on div "Loading" at bounding box center [326, 142] width 653 height 285
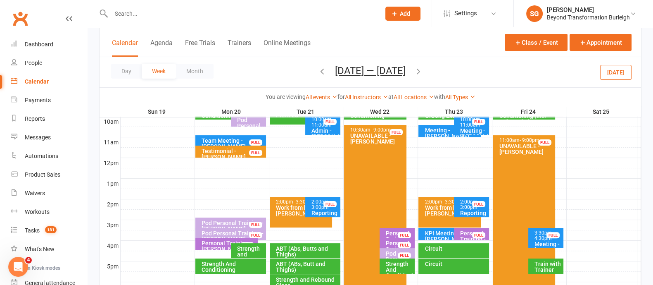
click at [421, 71] on icon "button" at bounding box center [418, 71] width 9 height 9
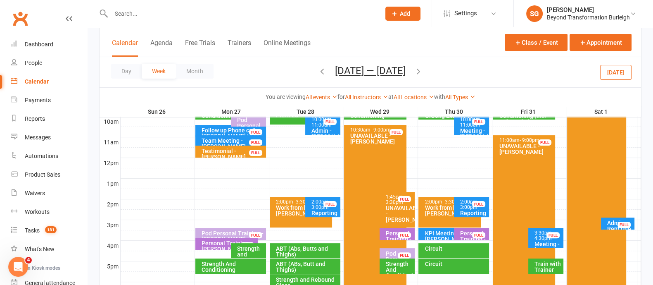
click at [423, 72] on icon "button" at bounding box center [418, 71] width 9 height 9
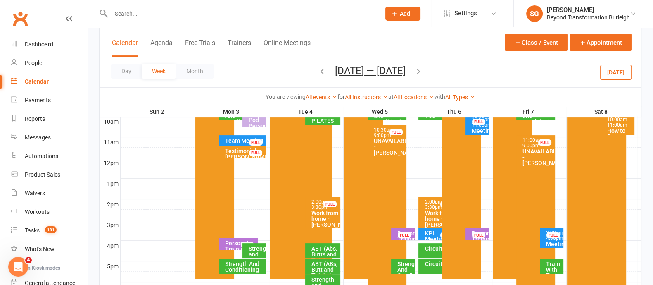
click at [416, 69] on icon "button" at bounding box center [418, 71] width 9 height 9
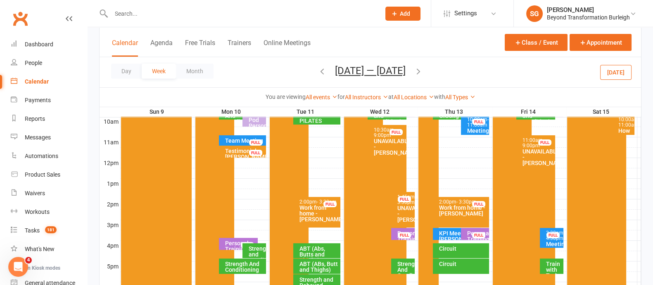
click at [418, 73] on icon "button" at bounding box center [418, 71] width 9 height 9
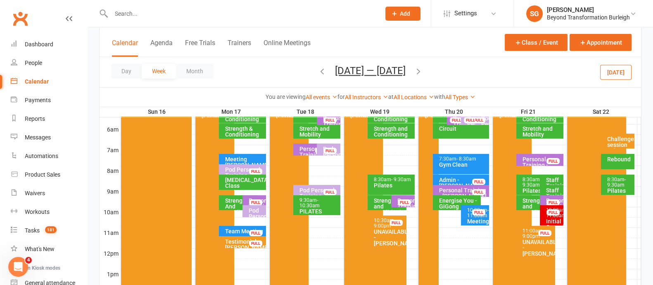
scroll to position [51, 0]
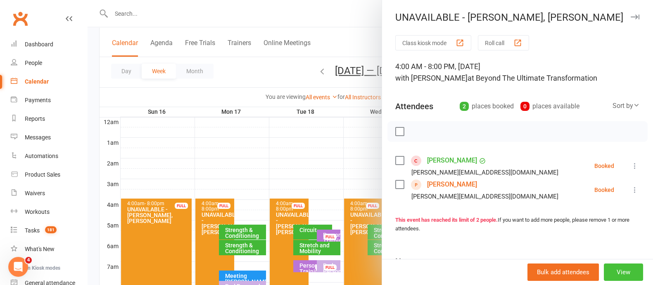
drag, startPoint x: 611, startPoint y: 269, endPoint x: 599, endPoint y: 197, distance: 72.8
click at [611, 269] on button "View" at bounding box center [623, 271] width 39 height 17
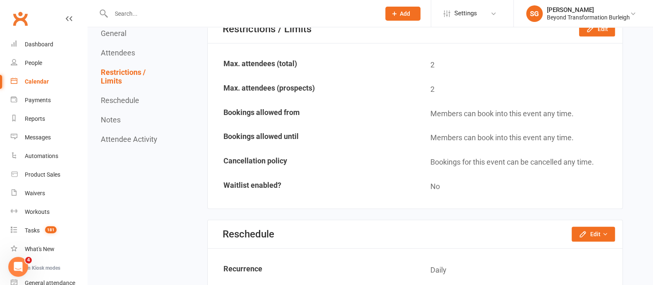
scroll to position [517, 0]
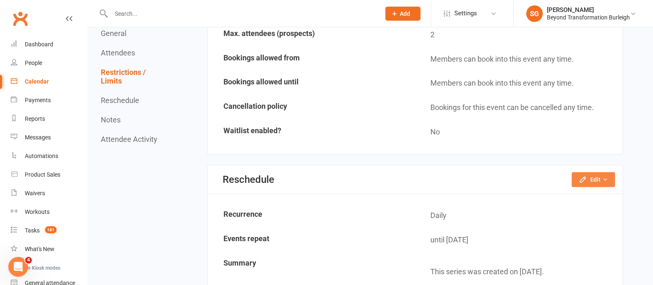
click at [579, 177] on button "Edit" at bounding box center [593, 179] width 43 height 15
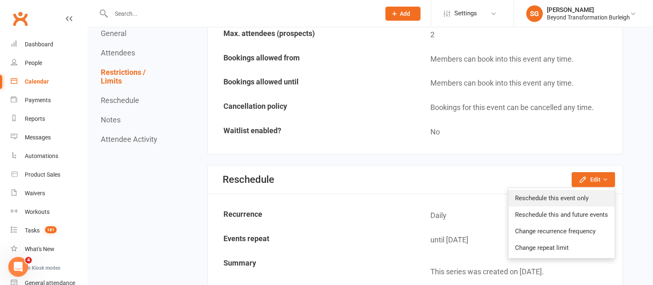
click at [539, 196] on link "Reschedule this event only" at bounding box center [562, 198] width 106 height 17
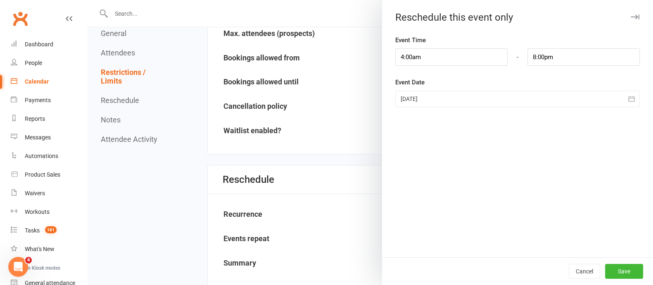
click at [631, 19] on icon "button" at bounding box center [635, 16] width 9 height 5
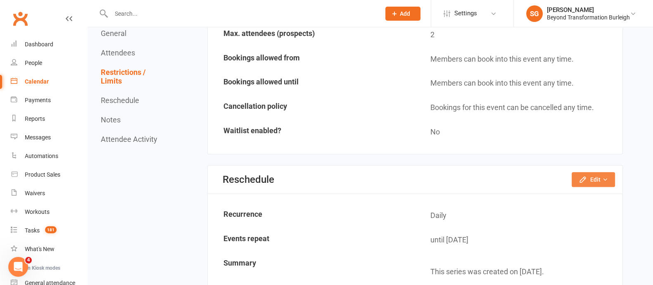
click at [581, 177] on icon "button" at bounding box center [583, 179] width 8 height 8
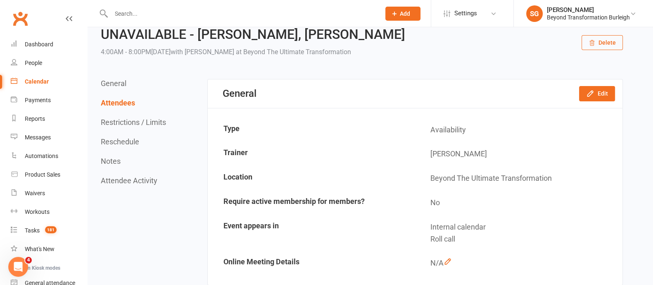
scroll to position [0, 0]
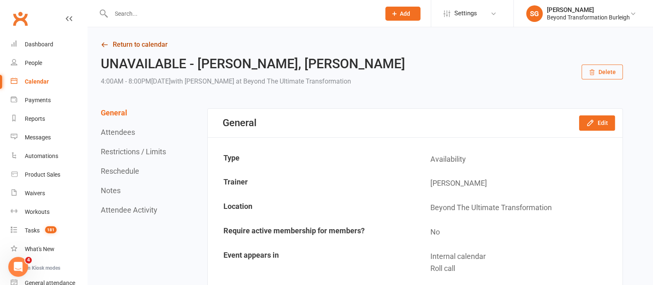
click at [120, 45] on link "Return to calendar" at bounding box center [362, 45] width 522 height 12
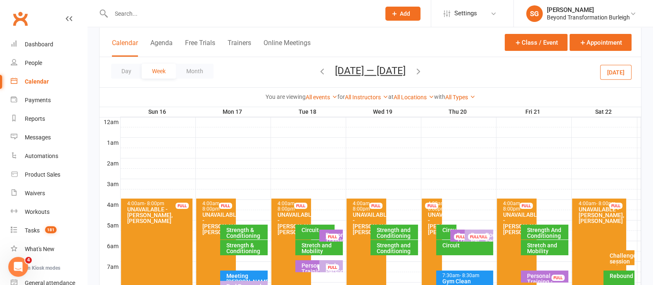
scroll to position [103, 0]
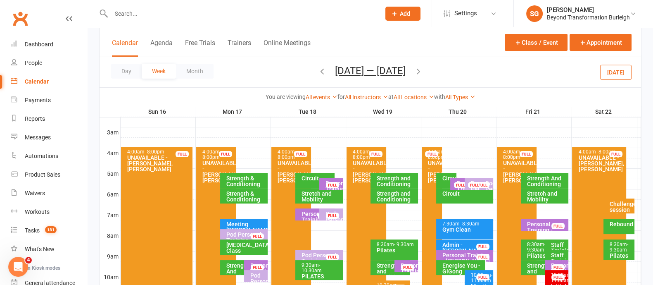
click at [362, 160] on div "UNAVAILABLE - [PERSON_NAME], [PERSON_NAME]" at bounding box center [369, 171] width 32 height 23
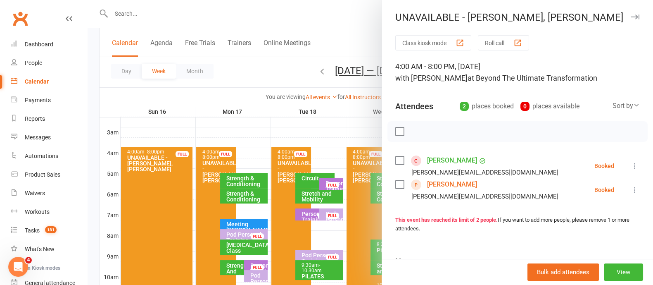
click at [631, 14] on icon "button" at bounding box center [635, 16] width 9 height 5
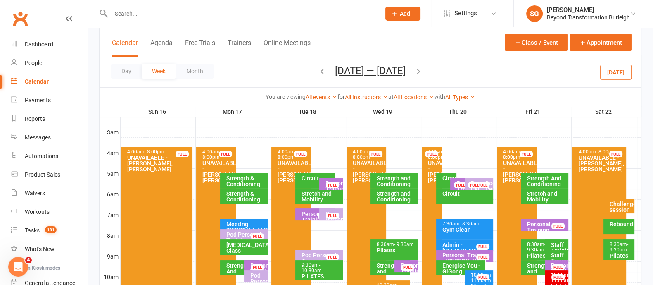
click at [436, 160] on span "- 8:00pm" at bounding box center [437, 154] width 19 height 11
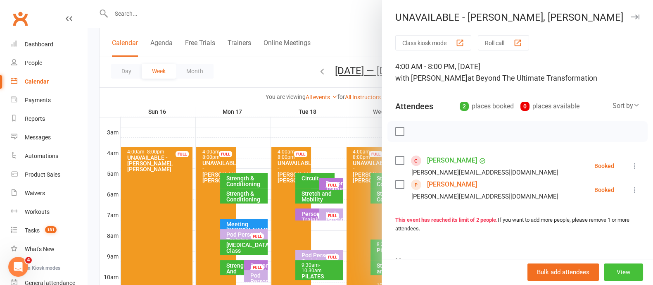
click at [604, 272] on button "View" at bounding box center [623, 271] width 39 height 17
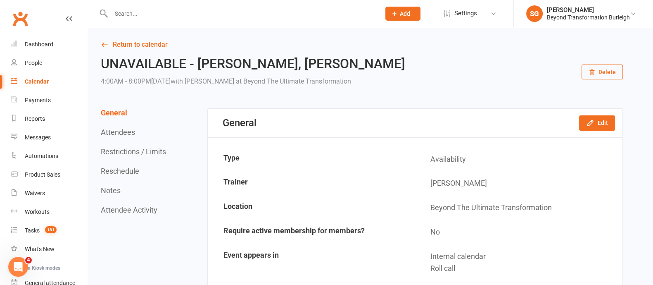
click at [594, 75] on icon "button" at bounding box center [592, 72] width 7 height 7
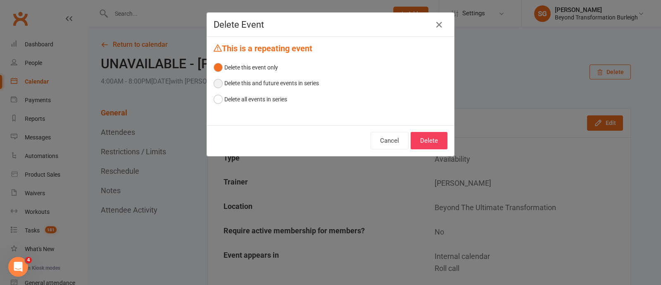
click at [276, 81] on button "Delete this and future events in series" at bounding box center [266, 83] width 105 height 16
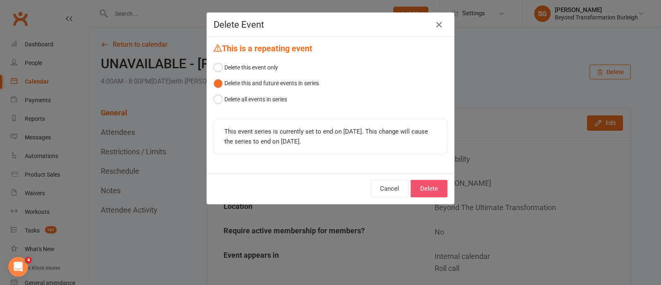
click at [423, 192] on button "Delete" at bounding box center [429, 188] width 37 height 17
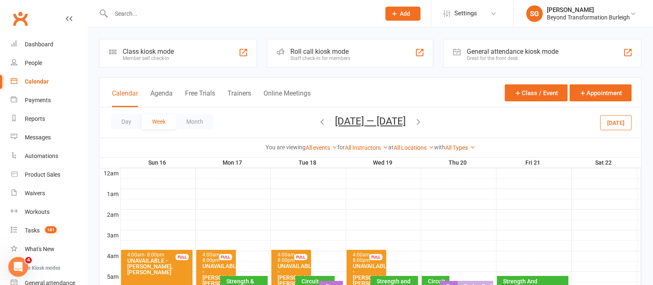
click at [126, 14] on input "text" at bounding box center [242, 14] width 266 height 12
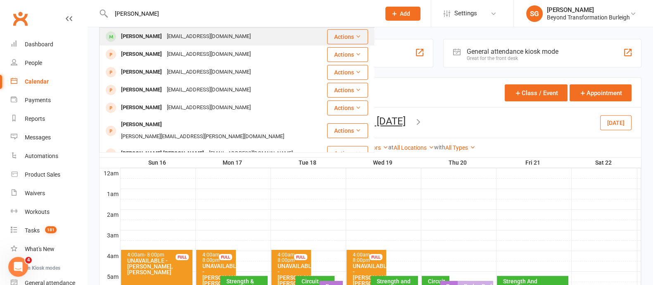
type input "[PERSON_NAME]"
click at [178, 38] on div "[EMAIL_ADDRESS][DOMAIN_NAME]" at bounding box center [209, 37] width 89 height 12
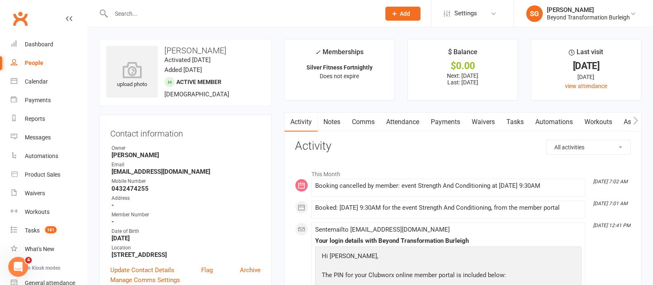
click at [441, 120] on link "Payments" at bounding box center [445, 121] width 41 height 19
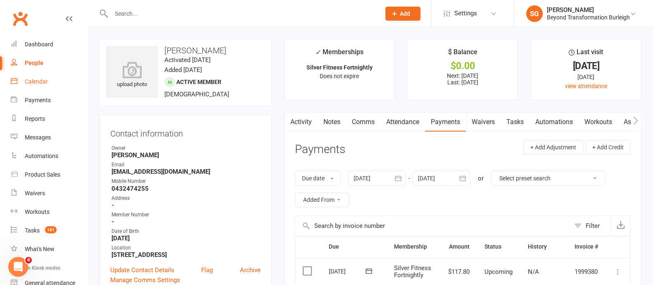
click at [21, 79] on link "Calendar" at bounding box center [49, 81] width 76 height 19
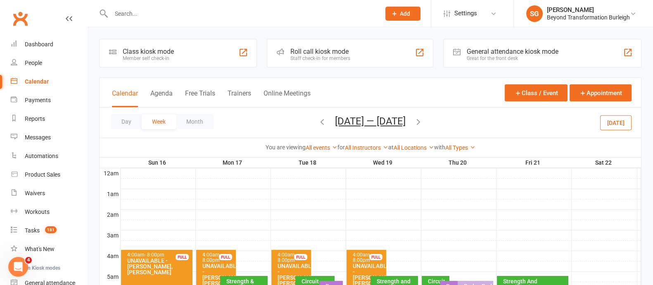
click at [318, 125] on icon "button" at bounding box center [322, 121] width 9 height 9
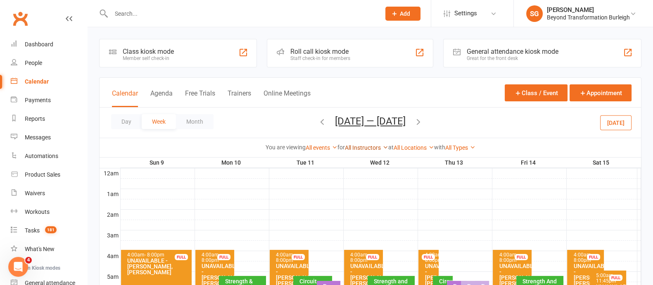
click at [375, 146] on link "All Instructors" at bounding box center [366, 147] width 43 height 7
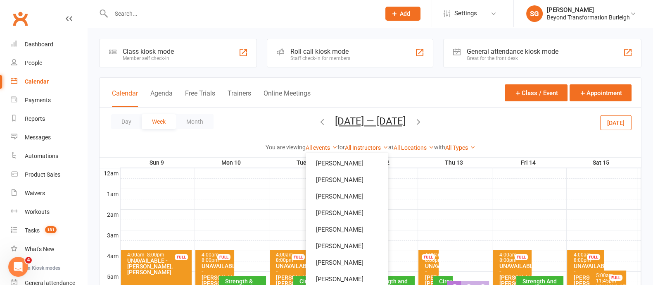
drag, startPoint x: 286, startPoint y: 127, endPoint x: 295, endPoint y: 148, distance: 22.2
click at [286, 127] on div "Day Week Month [DATE] — [DATE] [DATE] Sun Mon Tue Wed Thu Fri Sat 28 29 30 01 0…" at bounding box center [371, 122] width 542 height 30
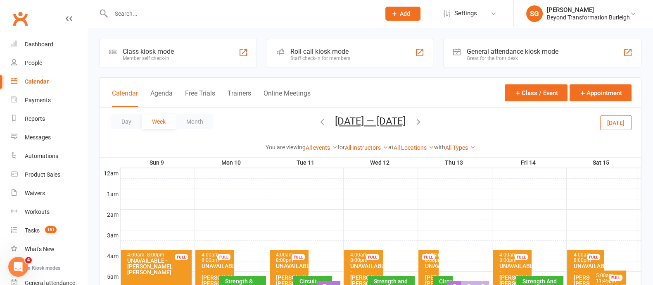
scroll to position [103, 0]
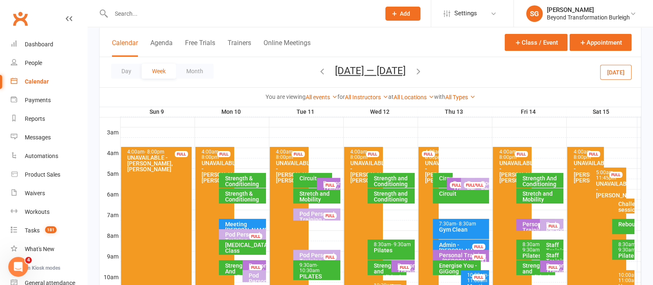
click at [323, 72] on icon "button" at bounding box center [322, 71] width 9 height 9
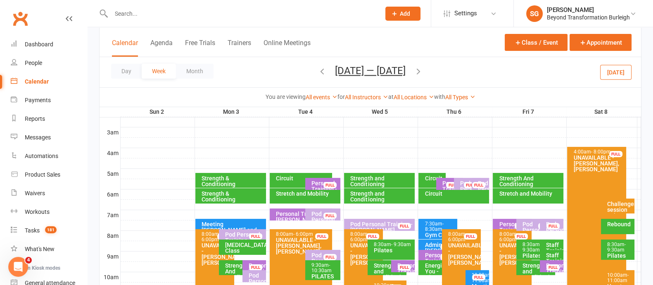
click at [323, 72] on icon "button" at bounding box center [322, 71] width 9 height 9
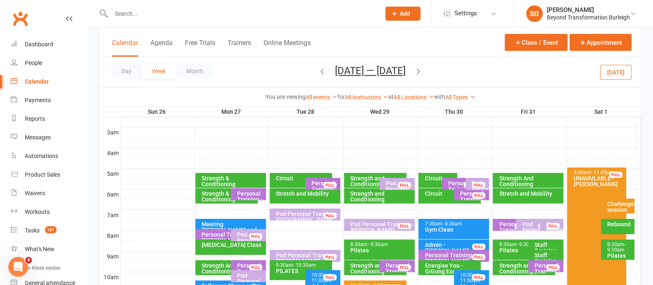
click at [318, 71] on icon "button" at bounding box center [322, 71] width 9 height 9
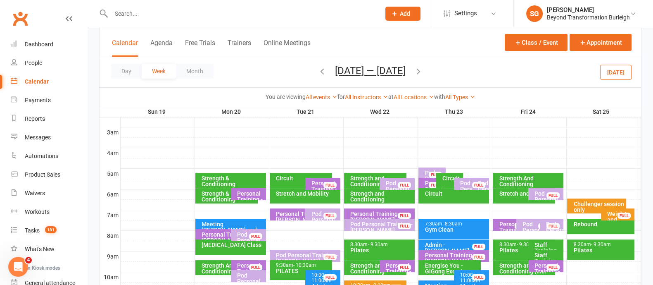
click at [318, 74] on icon "button" at bounding box center [322, 71] width 9 height 9
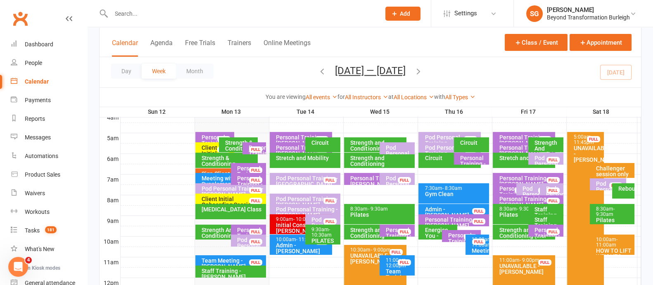
scroll to position [155, 0]
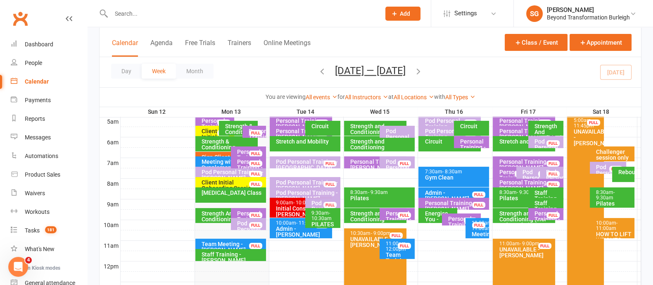
click at [318, 141] on div "Stretch and Mobility" at bounding box center [307, 141] width 63 height 6
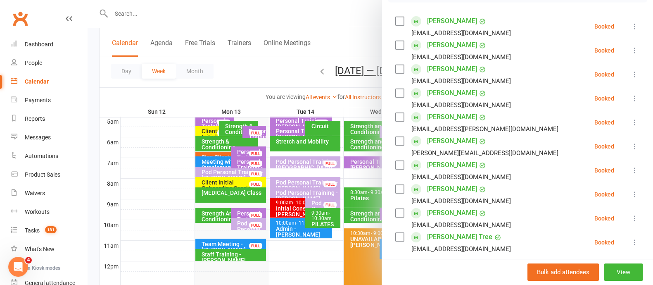
scroll to position [0, 0]
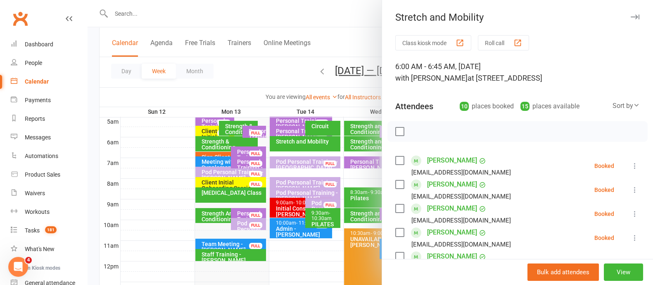
click at [358, 23] on div at bounding box center [371, 142] width 566 height 285
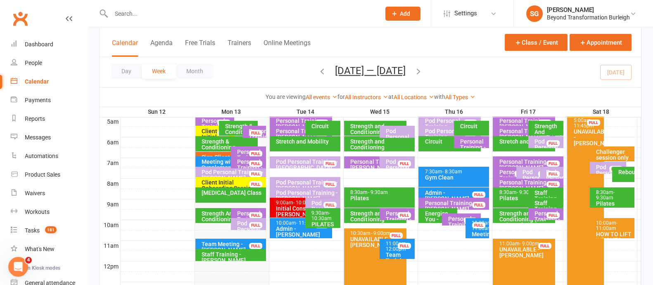
click at [308, 181] on div "Pod Personal Training - [PERSON_NAME][GEOGRAPHIC_DATA], [PERSON_NAME] ..." at bounding box center [307, 190] width 63 height 23
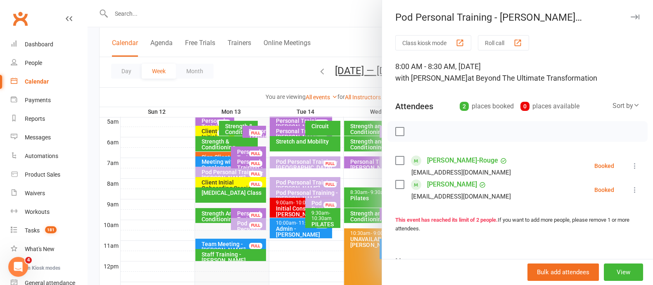
click at [300, 69] on div at bounding box center [371, 142] width 566 height 285
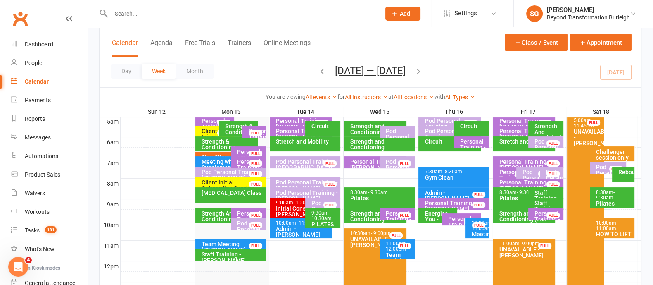
click at [289, 177] on div "Pod Personal Training - [PERSON_NAME][GEOGRAPHIC_DATA], [PERSON_NAME] ... FULL" at bounding box center [305, 183] width 71 height 12
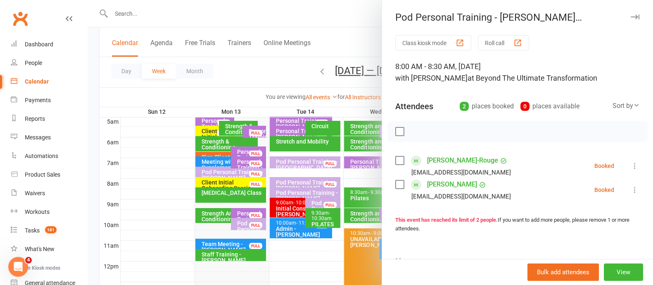
drag, startPoint x: 285, startPoint y: 163, endPoint x: 289, endPoint y: 170, distance: 8.2
click at [287, 162] on div at bounding box center [371, 142] width 566 height 285
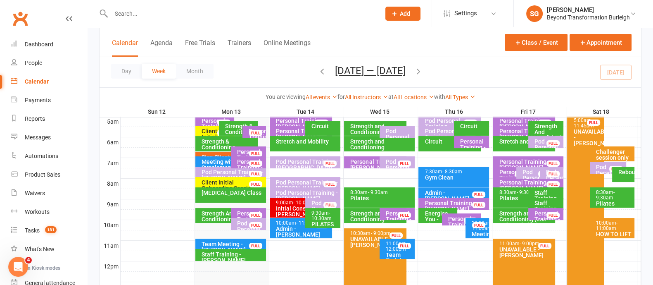
click at [291, 172] on div at bounding box center [381, 173] width 521 height 10
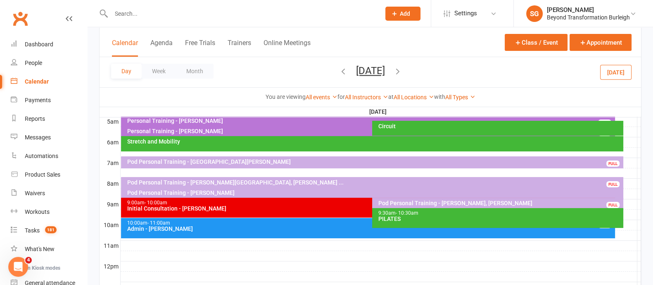
click at [234, 172] on div at bounding box center [381, 173] width 521 height 10
click at [246, 153] on button "Add Appointment" at bounding box center [238, 153] width 48 height 10
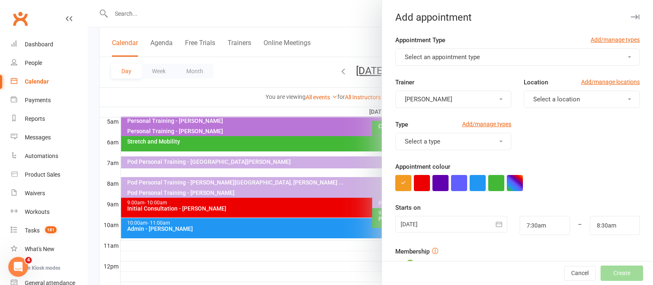
click at [448, 48] on button "Select an appointment type" at bounding box center [518, 56] width 245 height 17
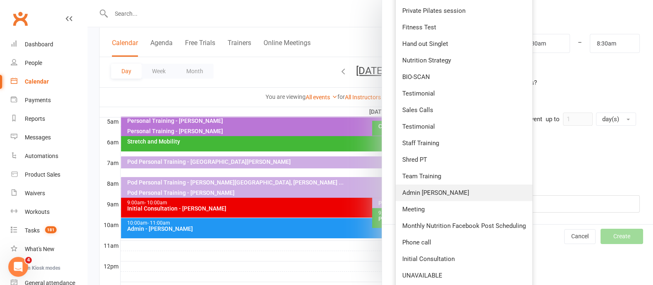
scroll to position [160, 0]
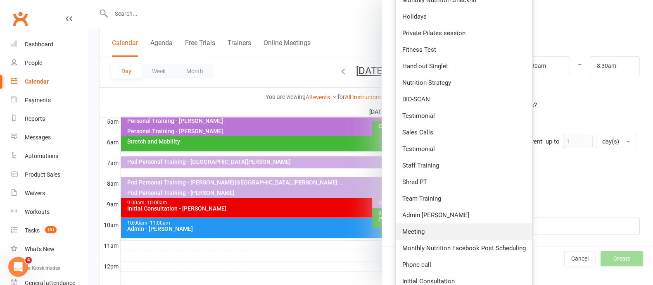
click at [420, 229] on span "Meeting" at bounding box center [414, 231] width 22 height 7
type input "8:00am"
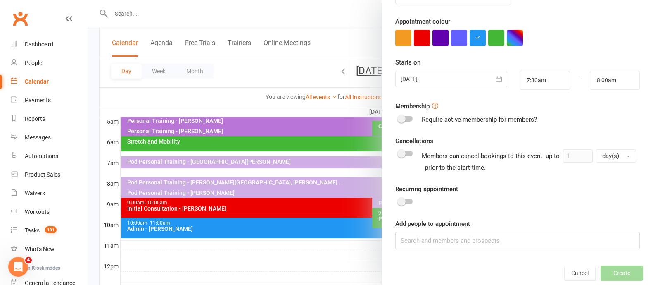
scroll to position [0, 0]
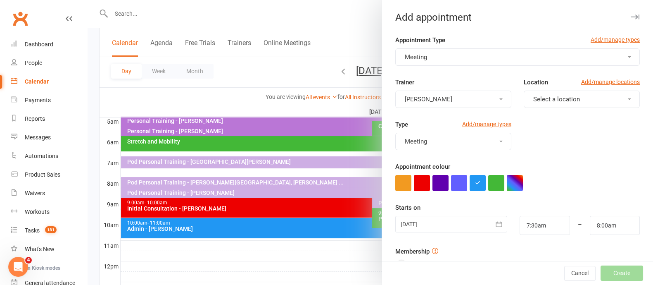
click at [448, 95] on button "[PERSON_NAME]" at bounding box center [454, 99] width 116 height 17
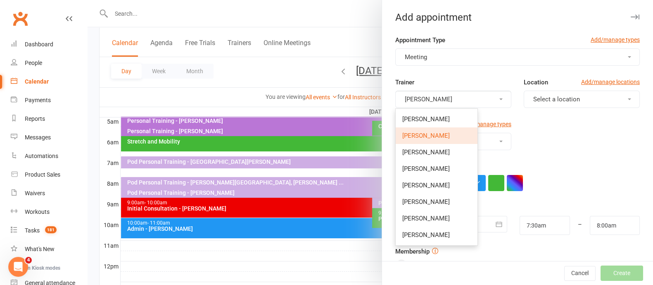
click at [448, 95] on button "[PERSON_NAME]" at bounding box center [454, 99] width 116 height 17
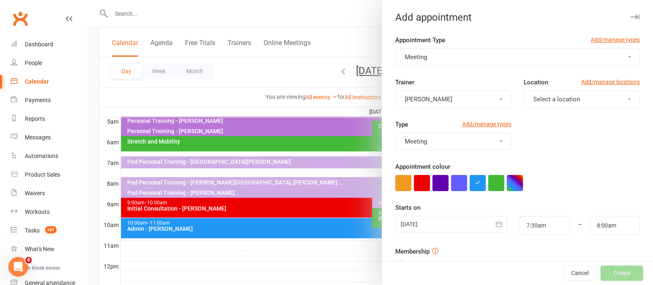
click at [531, 93] on button "Select a location" at bounding box center [582, 99] width 116 height 17
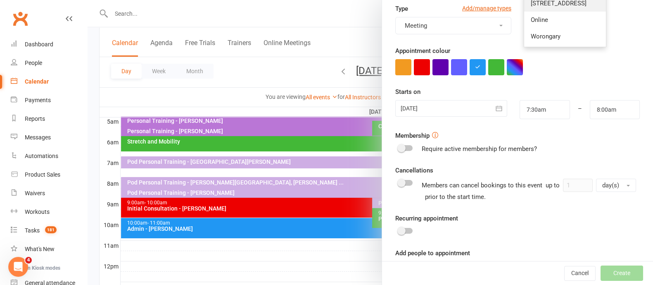
scroll to position [152, 0]
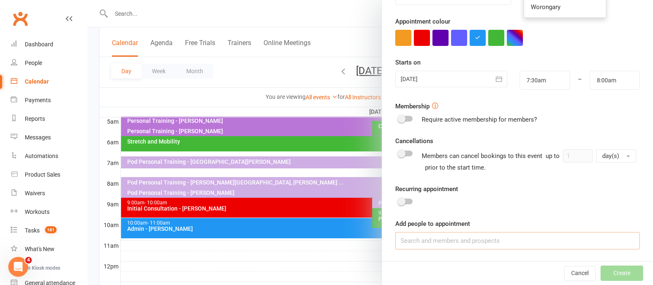
click at [445, 236] on input at bounding box center [518, 240] width 245 height 17
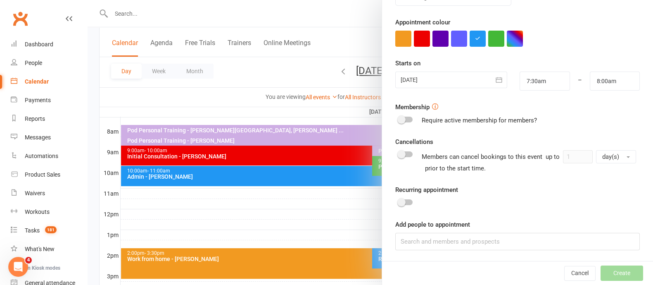
scroll to position [258, 0]
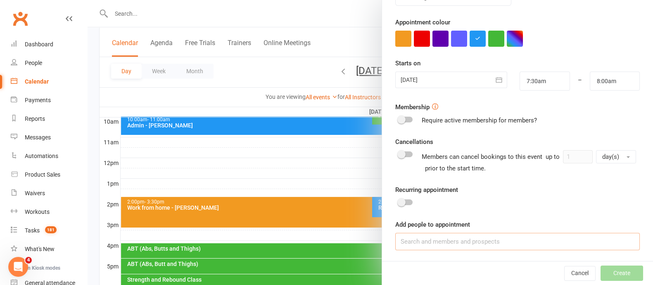
click at [444, 237] on input at bounding box center [518, 241] width 245 height 17
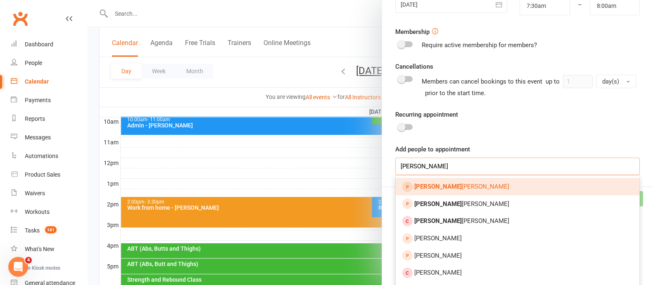
scroll to position [299, 0]
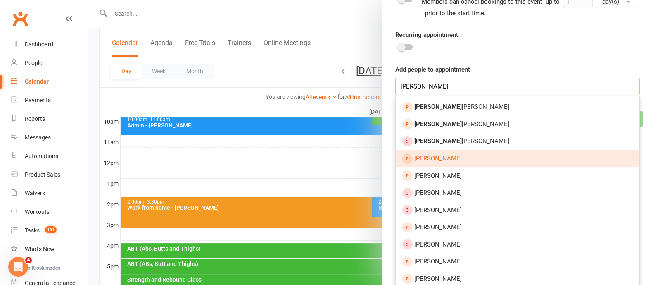
type input "[PERSON_NAME]"
click at [462, 150] on link "[PERSON_NAME]" at bounding box center [518, 158] width 244 height 17
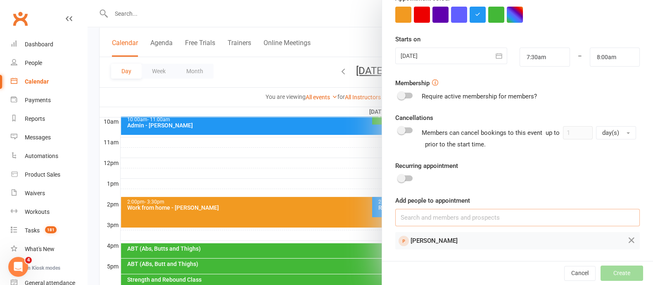
scroll to position [167, 0]
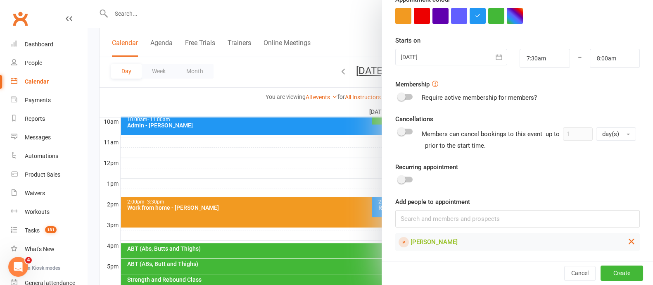
click at [627, 242] on icon at bounding box center [632, 241] width 10 height 10
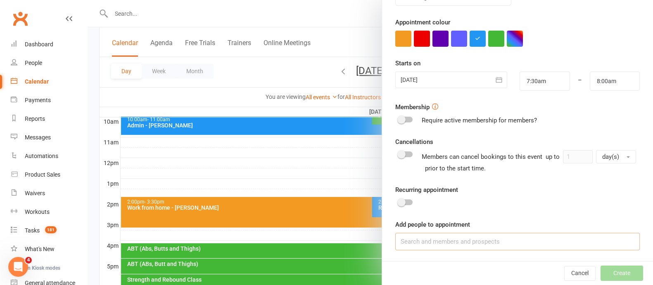
click at [483, 243] on input at bounding box center [518, 241] width 245 height 17
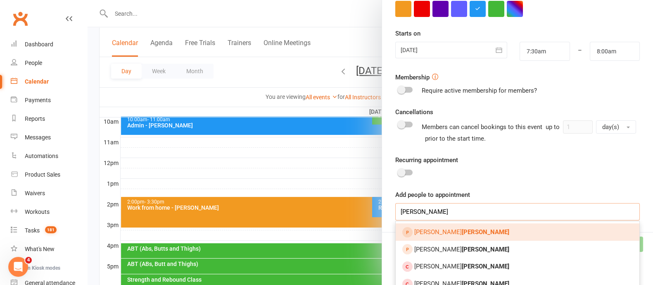
scroll to position [351, 0]
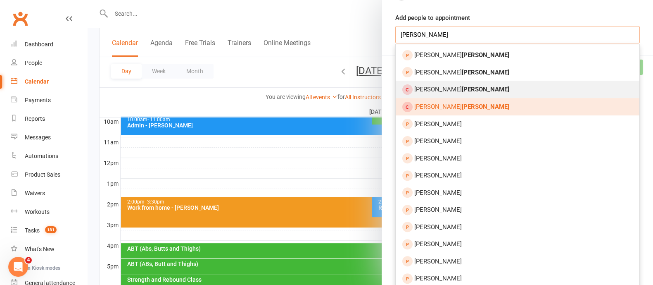
type input "[PERSON_NAME]"
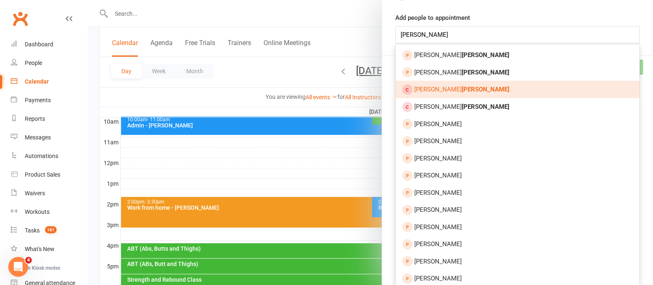
click at [460, 92] on link "[PERSON_NAME]" at bounding box center [518, 89] width 244 height 17
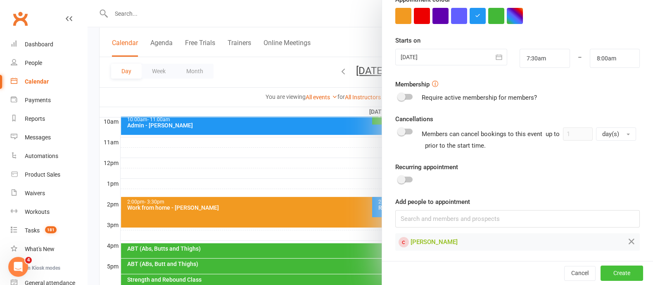
click at [601, 272] on button "Create" at bounding box center [622, 273] width 43 height 15
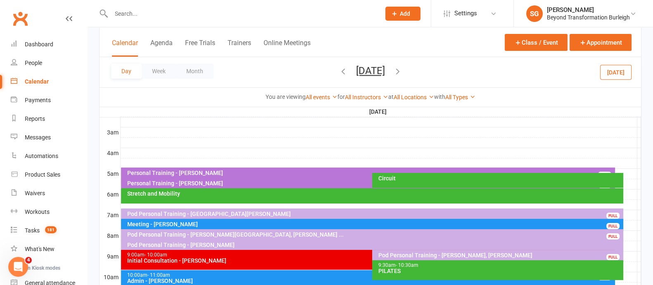
scroll to position [155, 0]
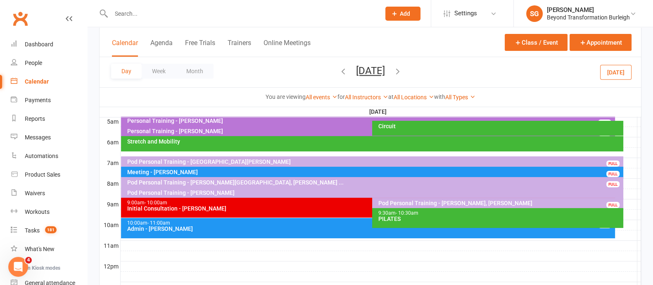
click at [195, 169] on div "Meeting - [PERSON_NAME]" at bounding box center [374, 172] width 495 height 6
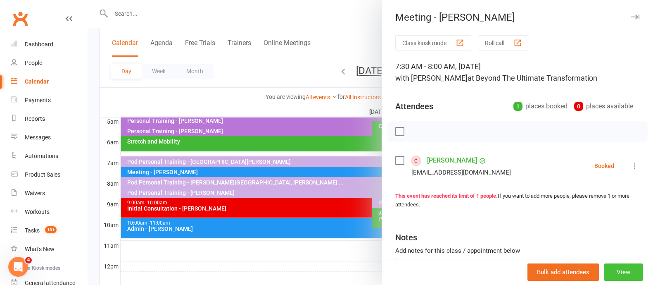
click at [614, 271] on button "View" at bounding box center [623, 271] width 39 height 17
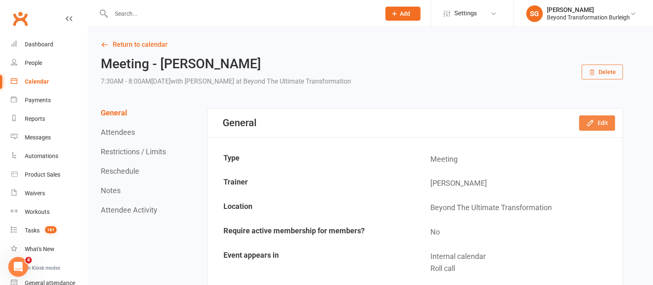
click at [603, 122] on button "Edit" at bounding box center [597, 122] width 36 height 15
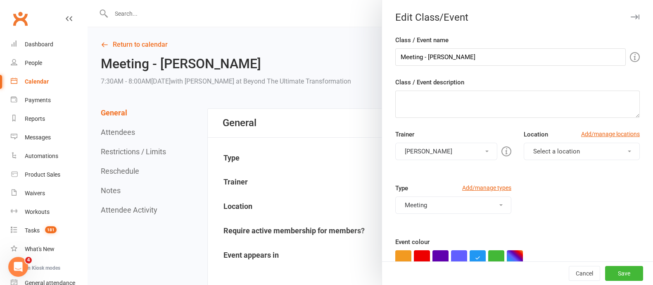
click at [446, 149] on button "[PERSON_NAME]" at bounding box center [447, 151] width 102 height 17
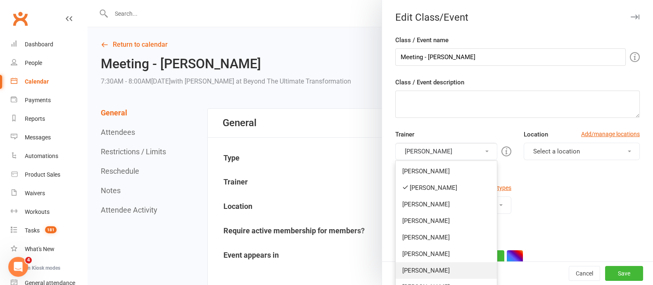
click at [429, 266] on link "[PERSON_NAME]" at bounding box center [446, 270] width 101 height 17
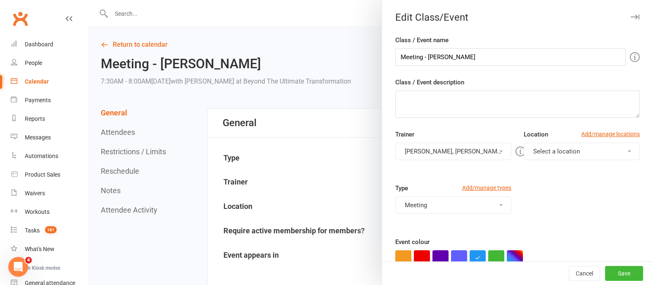
drag, startPoint x: 457, startPoint y: 152, endPoint x: 455, endPoint y: 165, distance: 13.3
click at [458, 151] on button "[PERSON_NAME], [PERSON_NAME]" at bounding box center [454, 151] width 116 height 17
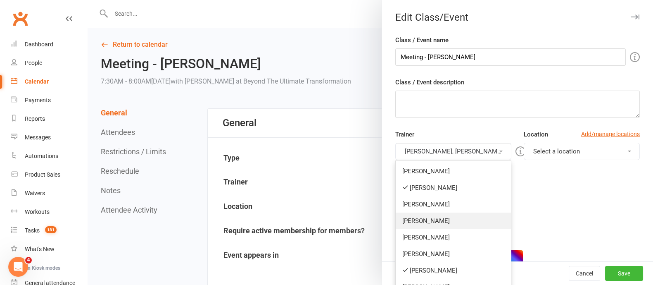
click at [441, 219] on link "[PERSON_NAME]" at bounding box center [453, 220] width 115 height 17
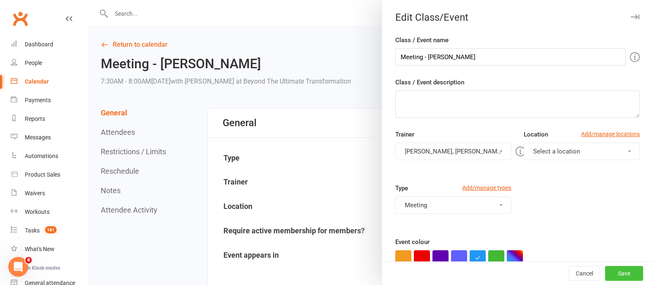
click at [610, 278] on button "Save" at bounding box center [625, 273] width 38 height 15
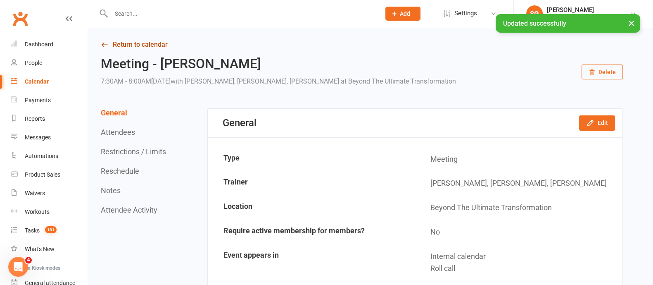
click at [157, 41] on link "Return to calendar" at bounding box center [362, 45] width 522 height 12
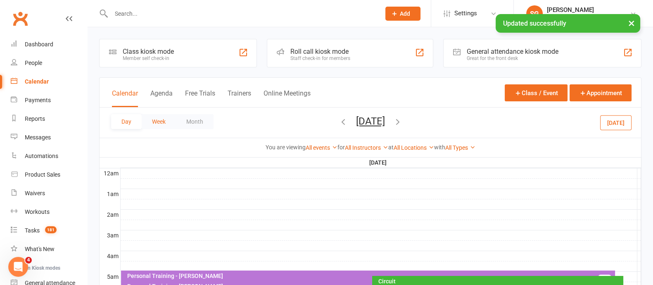
click at [162, 119] on button "Week" at bounding box center [159, 121] width 34 height 15
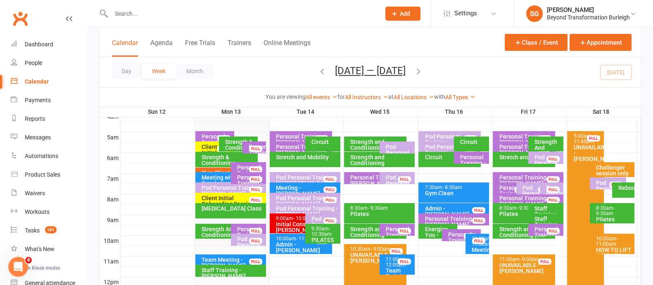
scroll to position [155, 0]
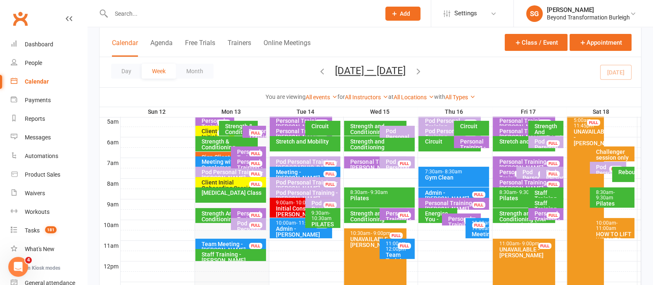
click at [225, 140] on div "Strength & Conditioning" at bounding box center [228, 144] width 55 height 12
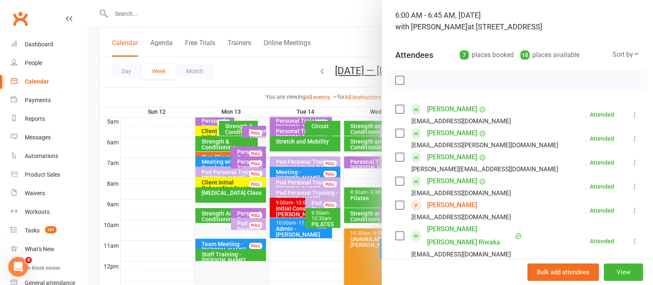
scroll to position [103, 0]
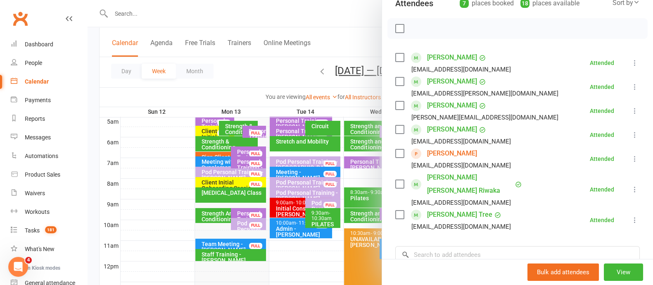
drag, startPoint x: 449, startPoint y: 126, endPoint x: 453, endPoint y: 128, distance: 5.2
click at [449, 125] on link "[PERSON_NAME]" at bounding box center [452, 129] width 50 height 13
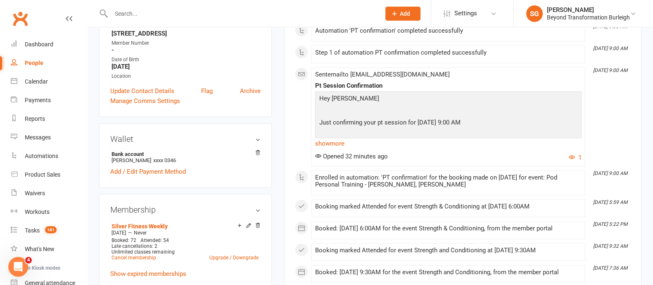
scroll to position [258, 0]
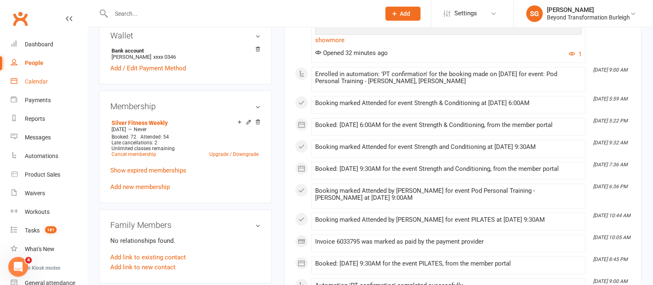
drag, startPoint x: 41, startPoint y: 79, endPoint x: 55, endPoint y: 79, distance: 13.6
click at [41, 79] on div "Calendar" at bounding box center [36, 81] width 23 height 7
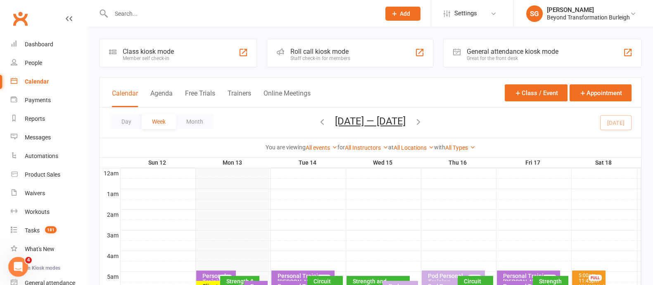
scroll to position [51, 0]
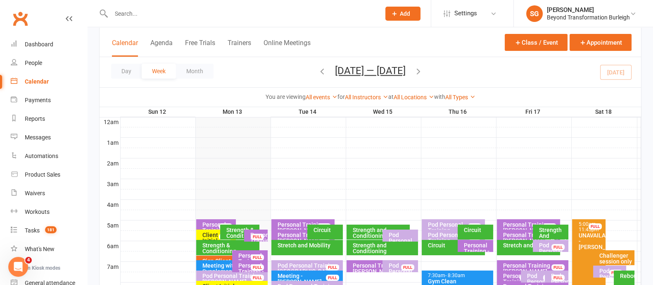
click at [229, 245] on div "Strength & Conditioning" at bounding box center [230, 248] width 56 height 12
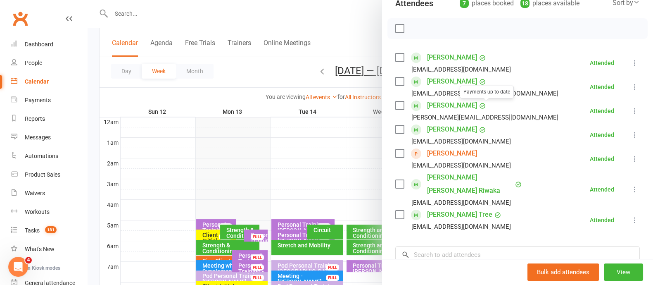
scroll to position [0, 0]
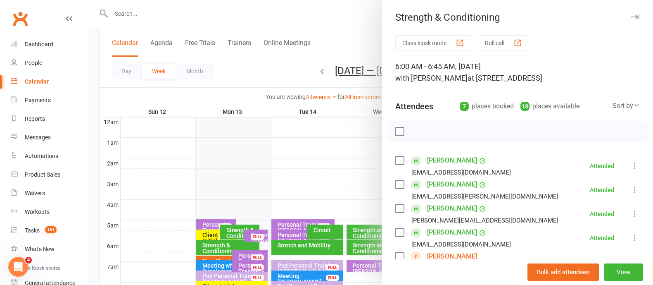
click at [630, 16] on button "button" at bounding box center [635, 17] width 10 height 10
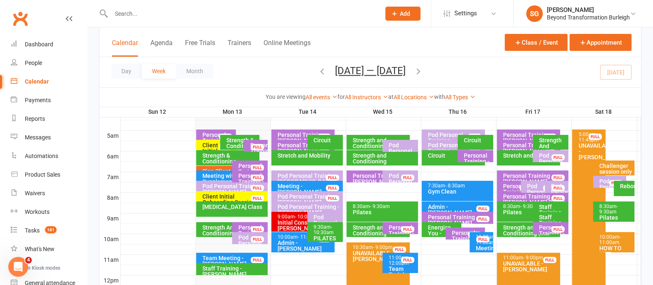
scroll to position [155, 0]
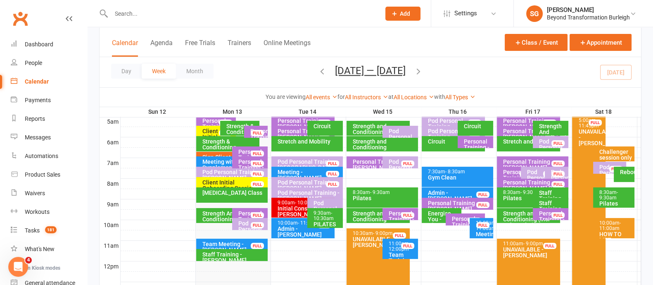
click at [219, 213] on div "Strength And Conditioning" at bounding box center [230, 216] width 56 height 12
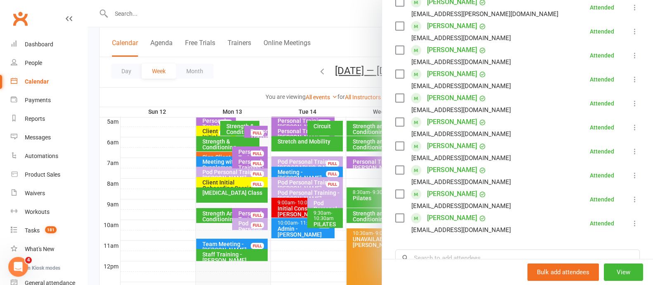
scroll to position [0, 0]
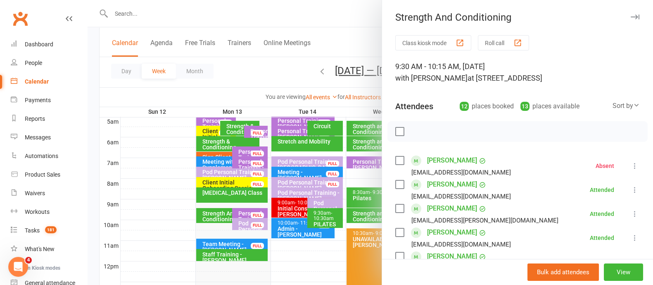
click at [631, 15] on icon "button" at bounding box center [635, 16] width 9 height 5
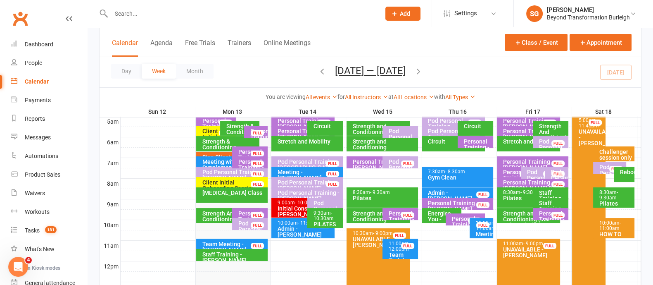
scroll to position [103, 0]
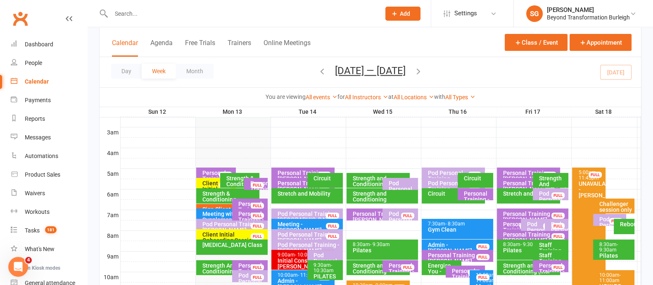
click at [361, 192] on div "Strength and Conditioning" at bounding box center [385, 197] width 64 height 12
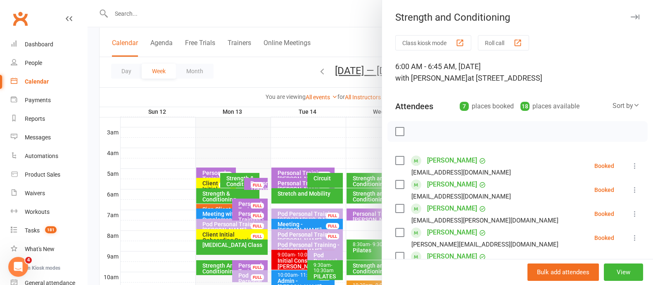
scroll to position [0, 0]
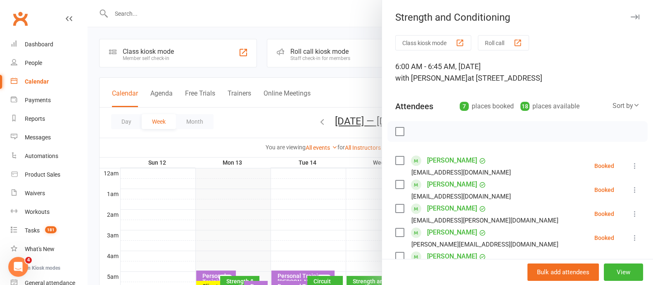
click at [631, 17] on icon "button" at bounding box center [635, 16] width 9 height 5
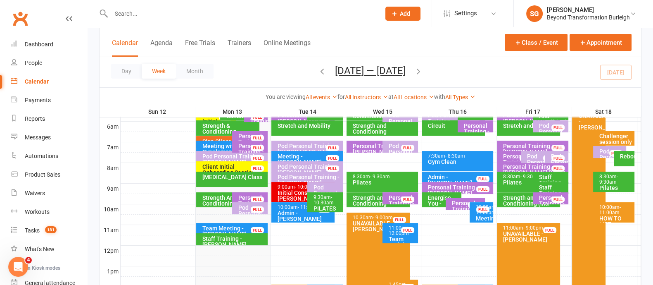
scroll to position [206, 0]
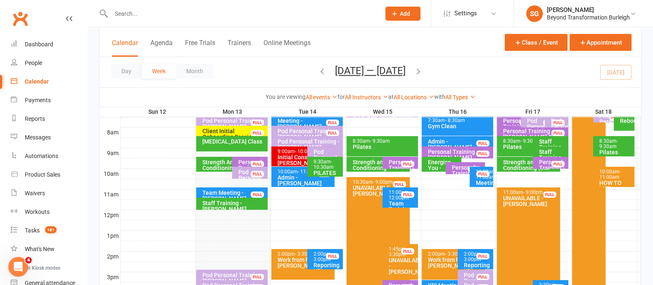
click at [222, 162] on div "Strength And Conditioning" at bounding box center [230, 165] width 56 height 12
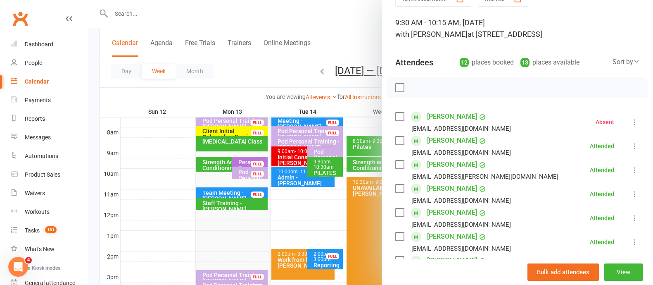
scroll to position [0, 0]
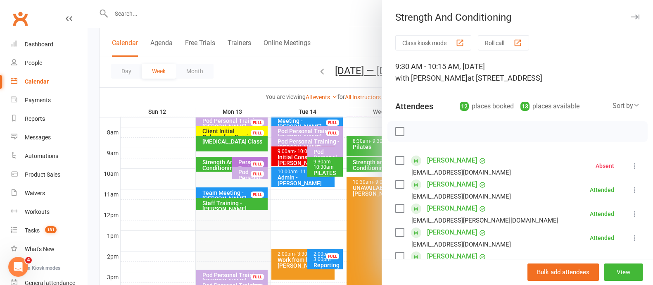
drag, startPoint x: 623, startPoint y: 14, endPoint x: 605, endPoint y: 43, distance: 34.0
click at [631, 14] on icon "button" at bounding box center [635, 16] width 9 height 5
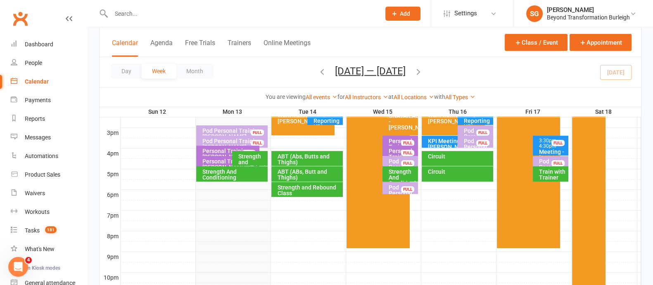
scroll to position [296, 0]
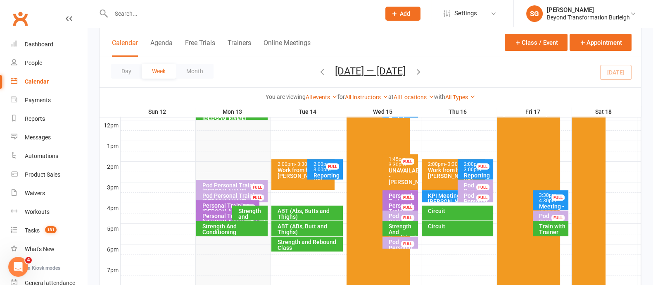
click at [243, 211] on div "Strength and Conditioning" at bounding box center [252, 216] width 28 height 17
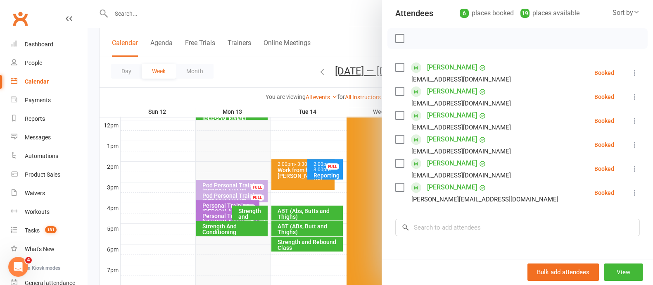
scroll to position [83, 0]
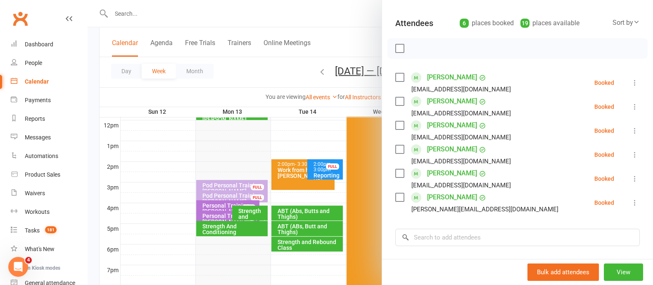
click at [240, 225] on div at bounding box center [371, 142] width 566 height 285
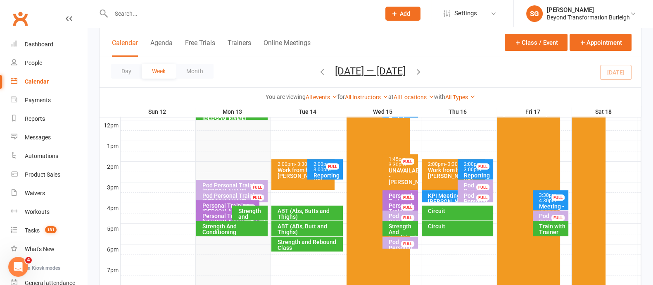
click at [238, 229] on div "Strength And Conditioning" at bounding box center [234, 229] width 64 height 12
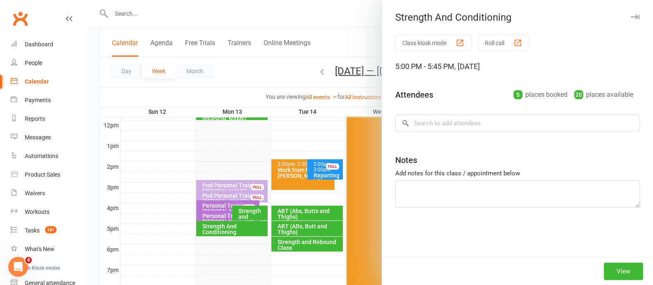
click at [238, 229] on div at bounding box center [371, 142] width 566 height 285
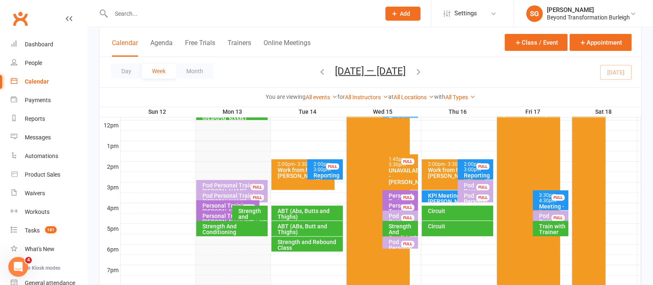
click at [238, 229] on div "Strength And Conditioning" at bounding box center [234, 229] width 64 height 12
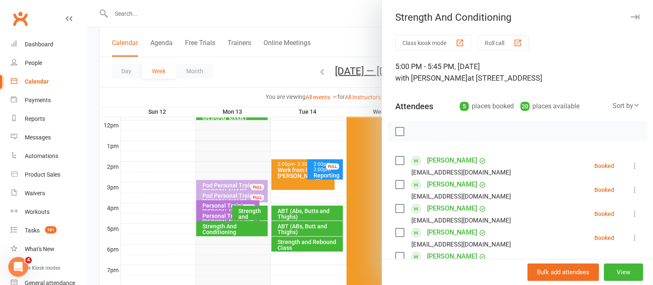
scroll to position [103, 0]
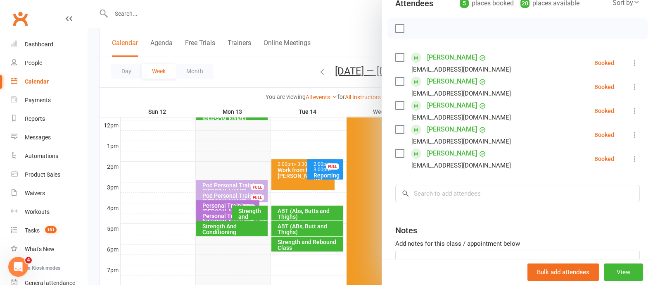
click at [335, 17] on div at bounding box center [371, 142] width 566 height 285
